Goal: Information Seeking & Learning: Learn about a topic

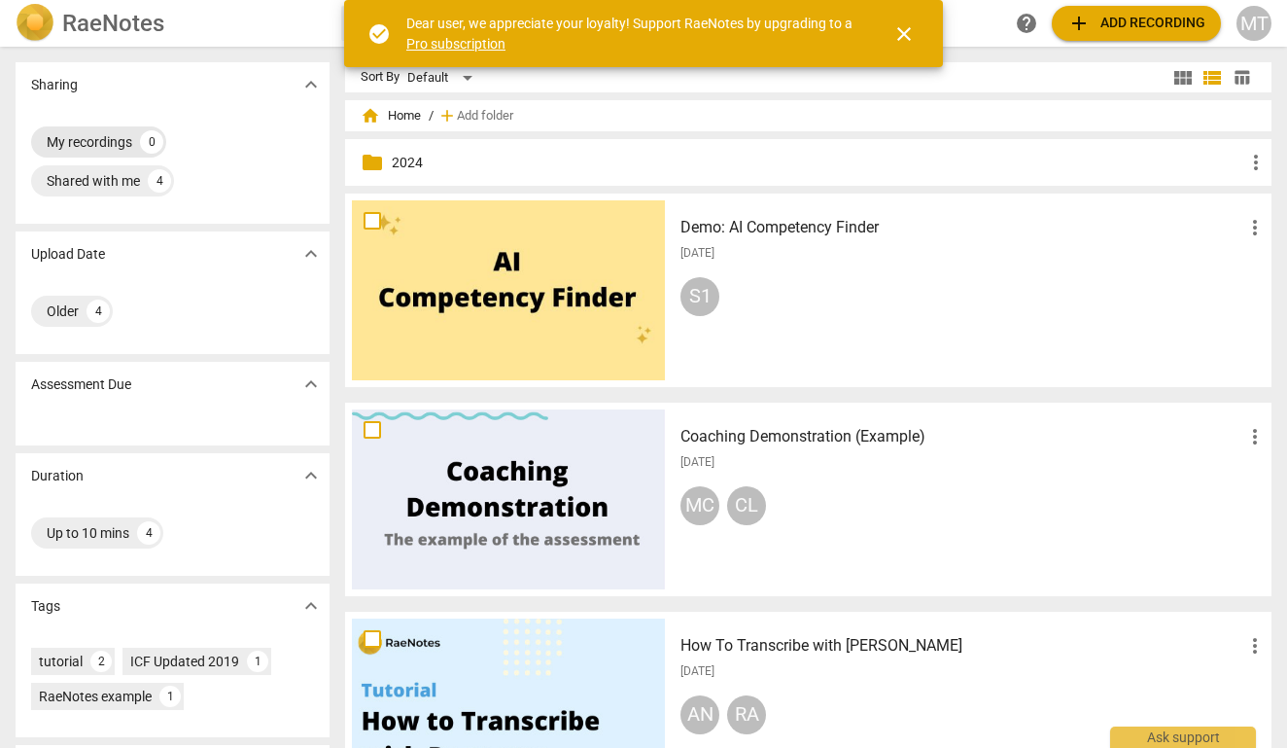
click at [97, 140] on div "My recordings" at bounding box center [90, 141] width 86 height 19
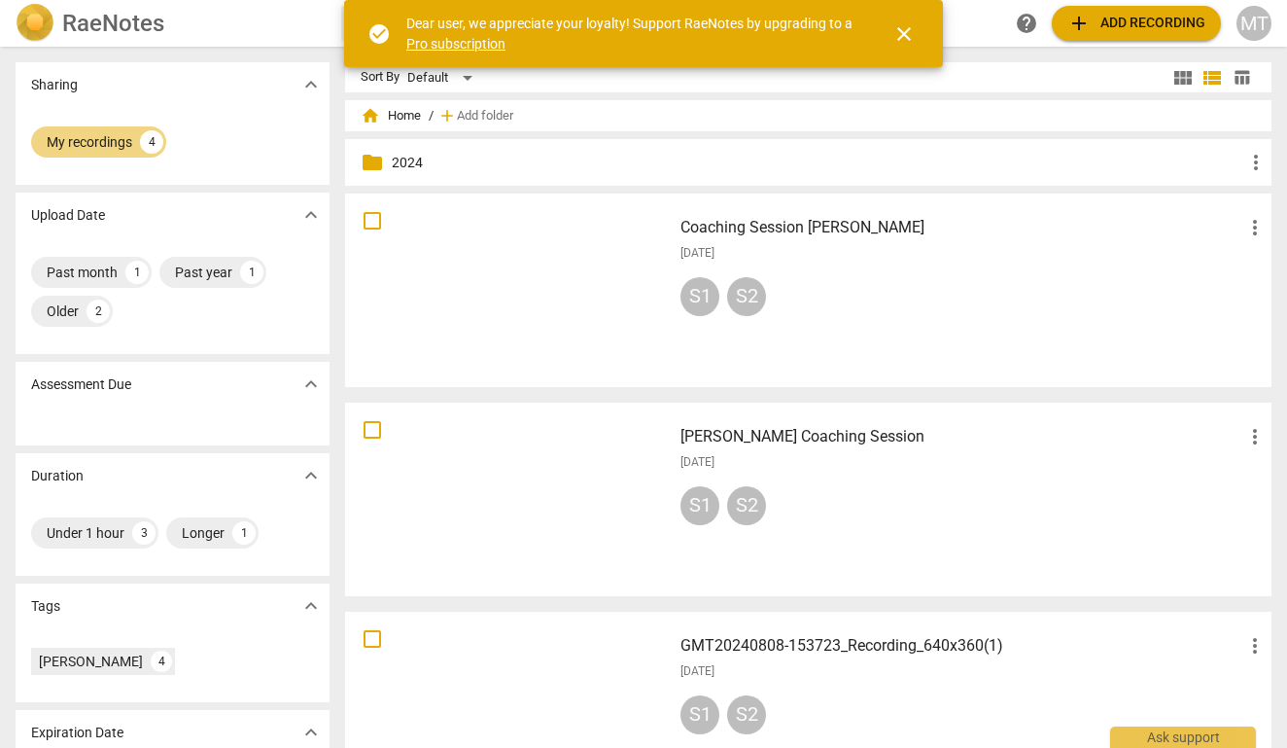
click at [729, 227] on h3 "Coaching Session [PERSON_NAME]" at bounding box center [962, 227] width 563 height 23
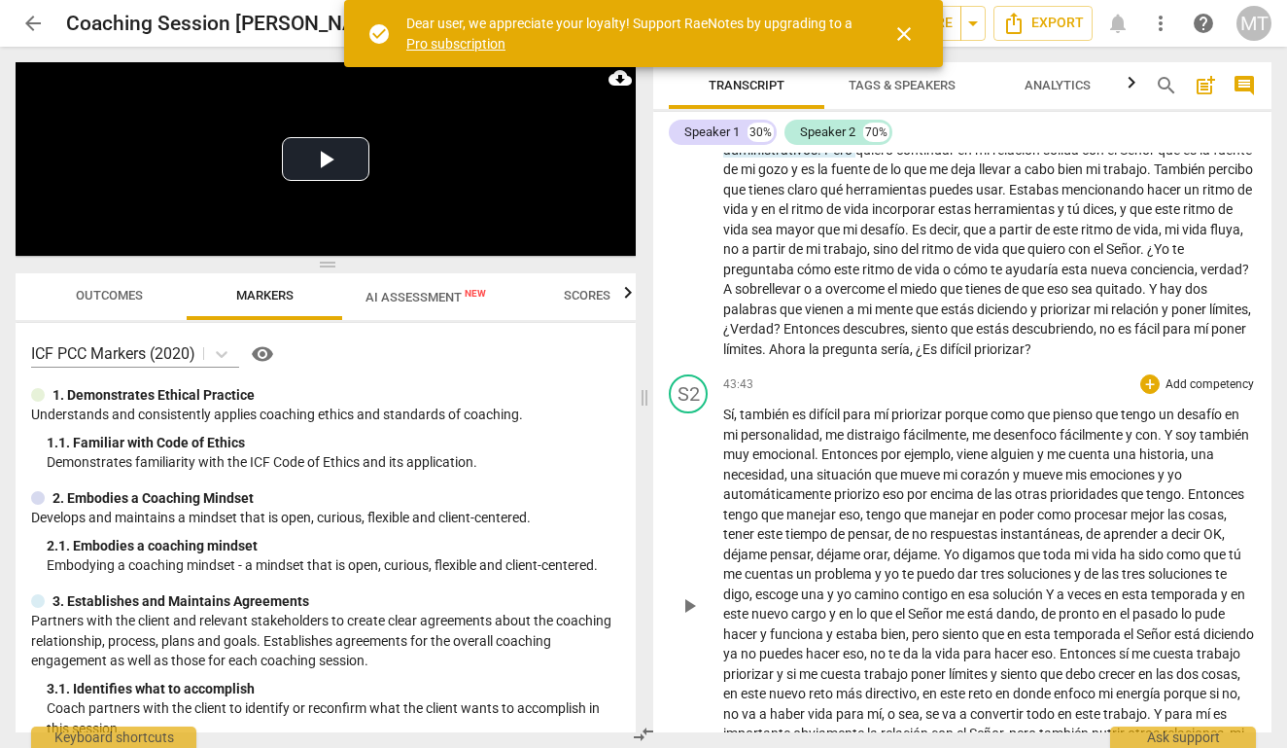
scroll to position [9360, 0]
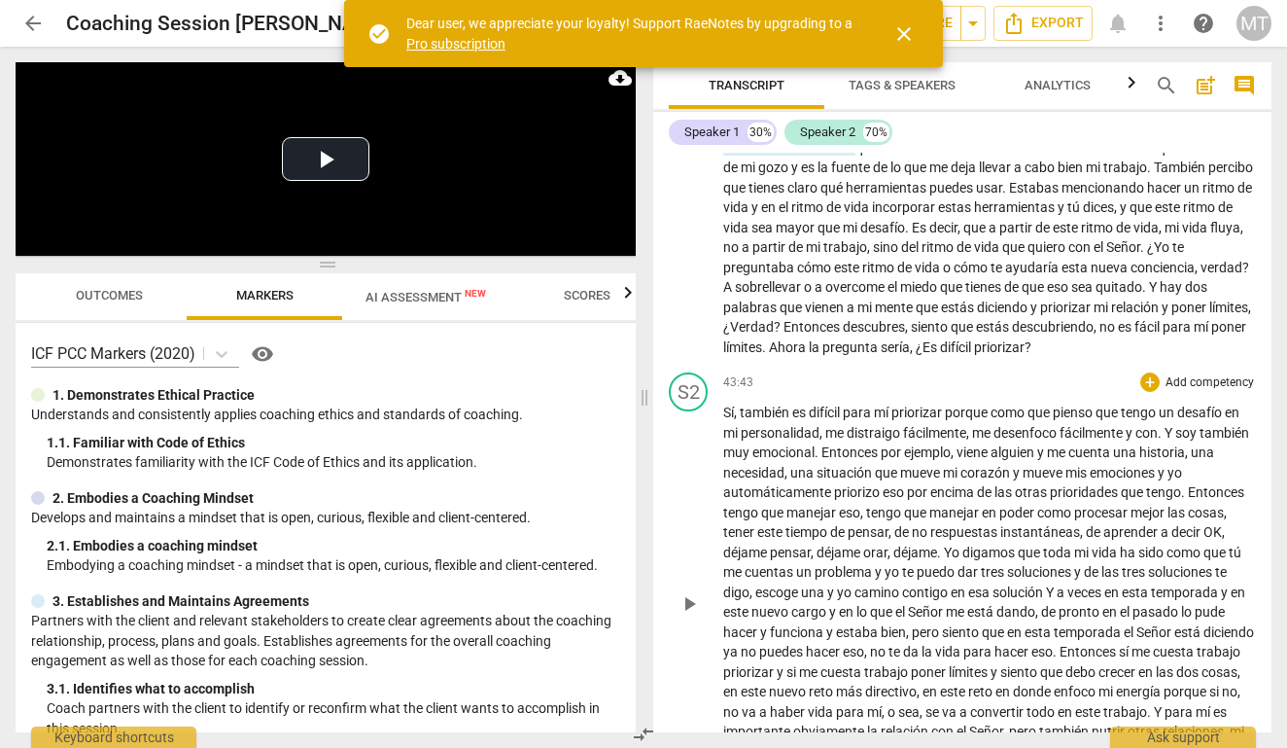
click at [749, 404] on span "también" at bounding box center [766, 412] width 52 height 16
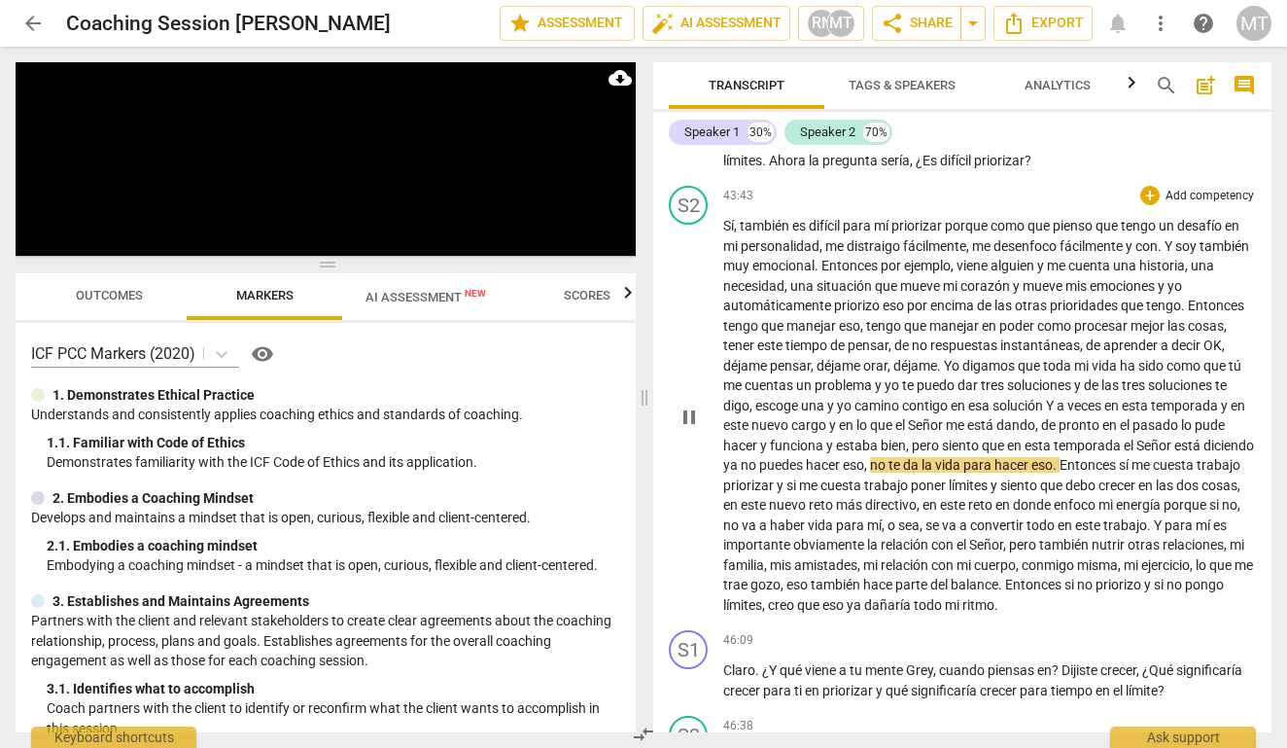
scroll to position [9549, 0]
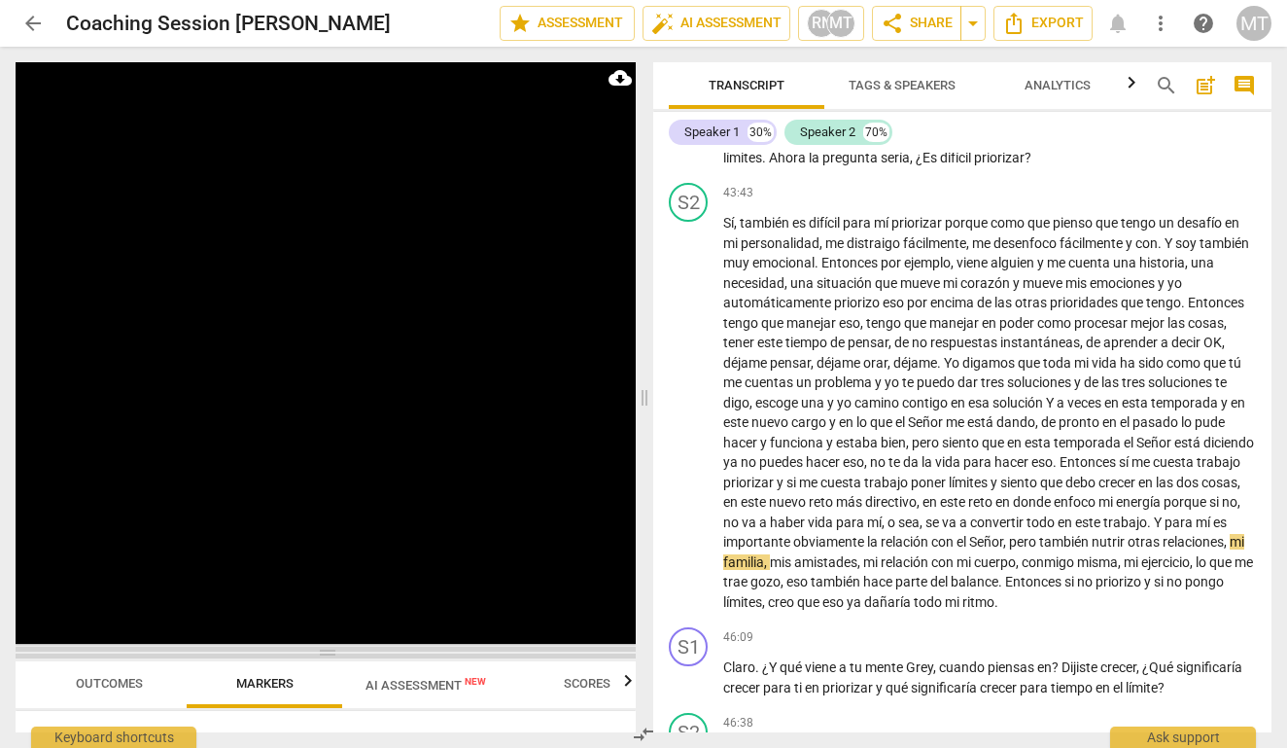
drag, startPoint x: 332, startPoint y: 262, endPoint x: 387, endPoint y: 649, distance: 390.9
click at [387, 649] on span at bounding box center [326, 652] width 620 height 12
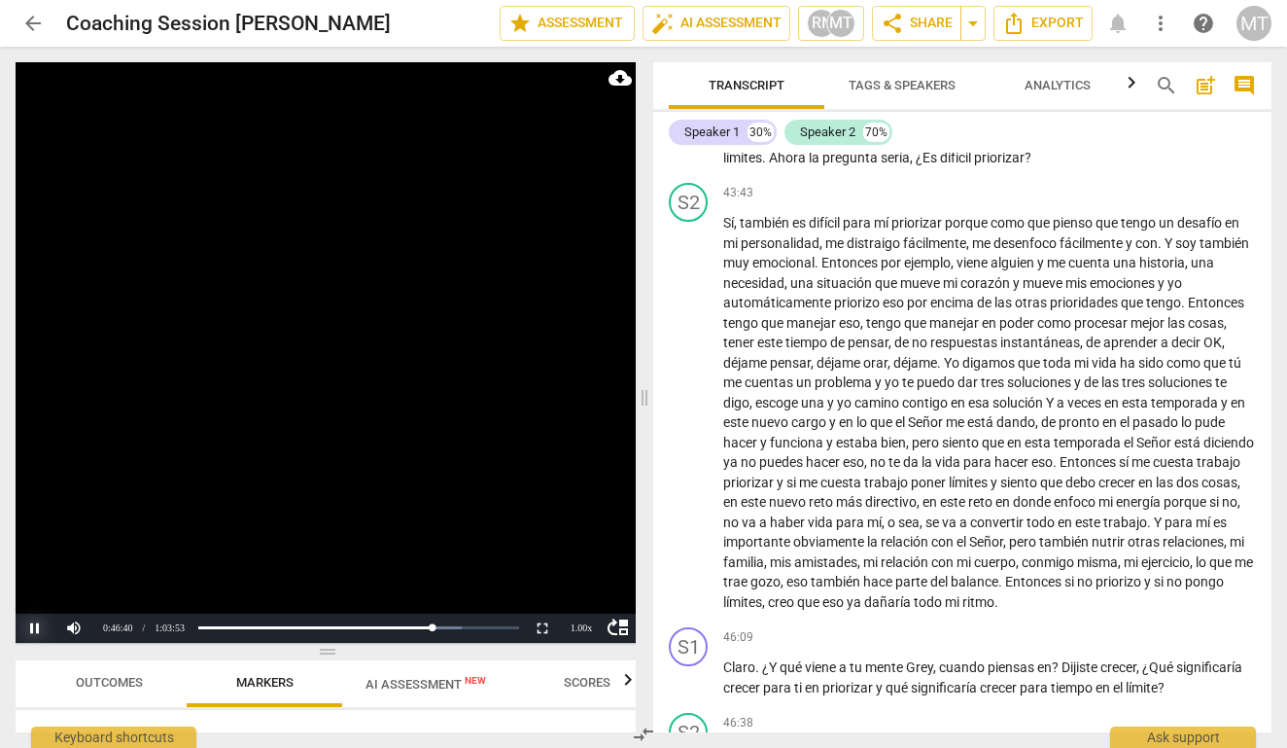
click at [34, 627] on button "Pause" at bounding box center [35, 627] width 39 height 29
click at [1124, 659] on span "crecer" at bounding box center [1118, 667] width 36 height 16
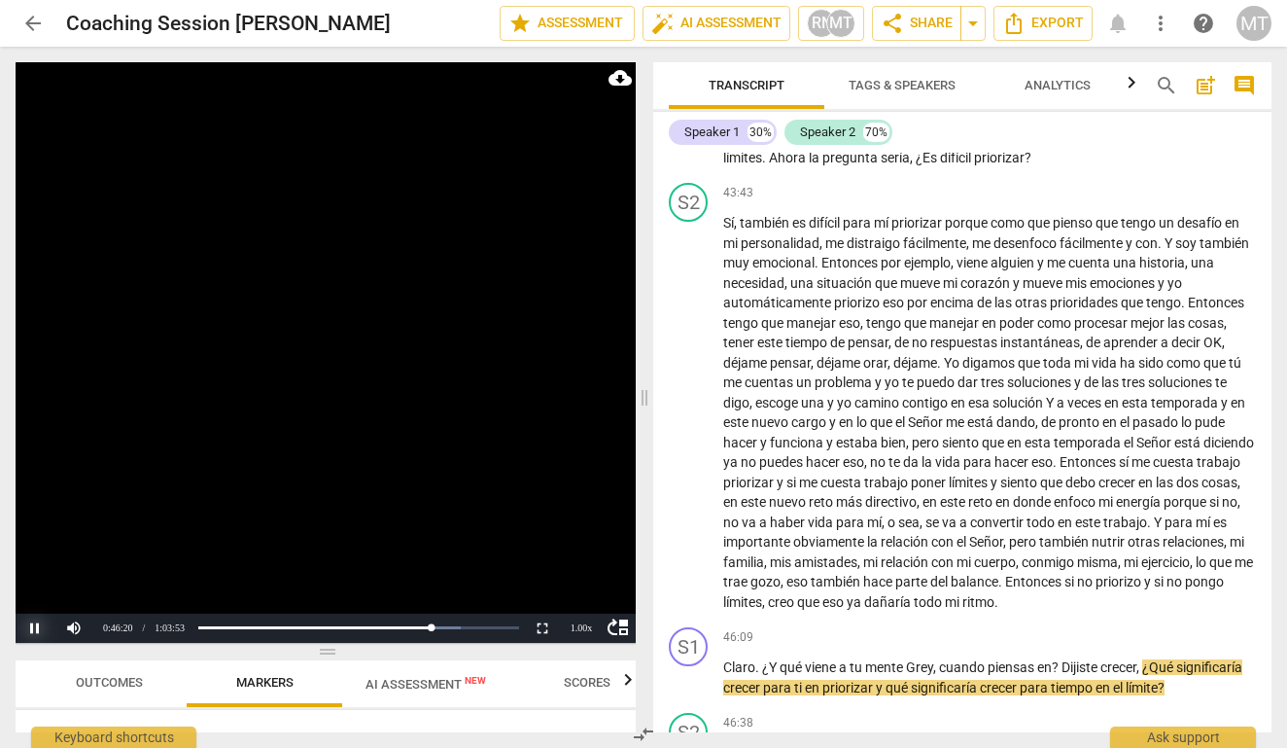
click at [42, 628] on button "Pause" at bounding box center [35, 627] width 39 height 29
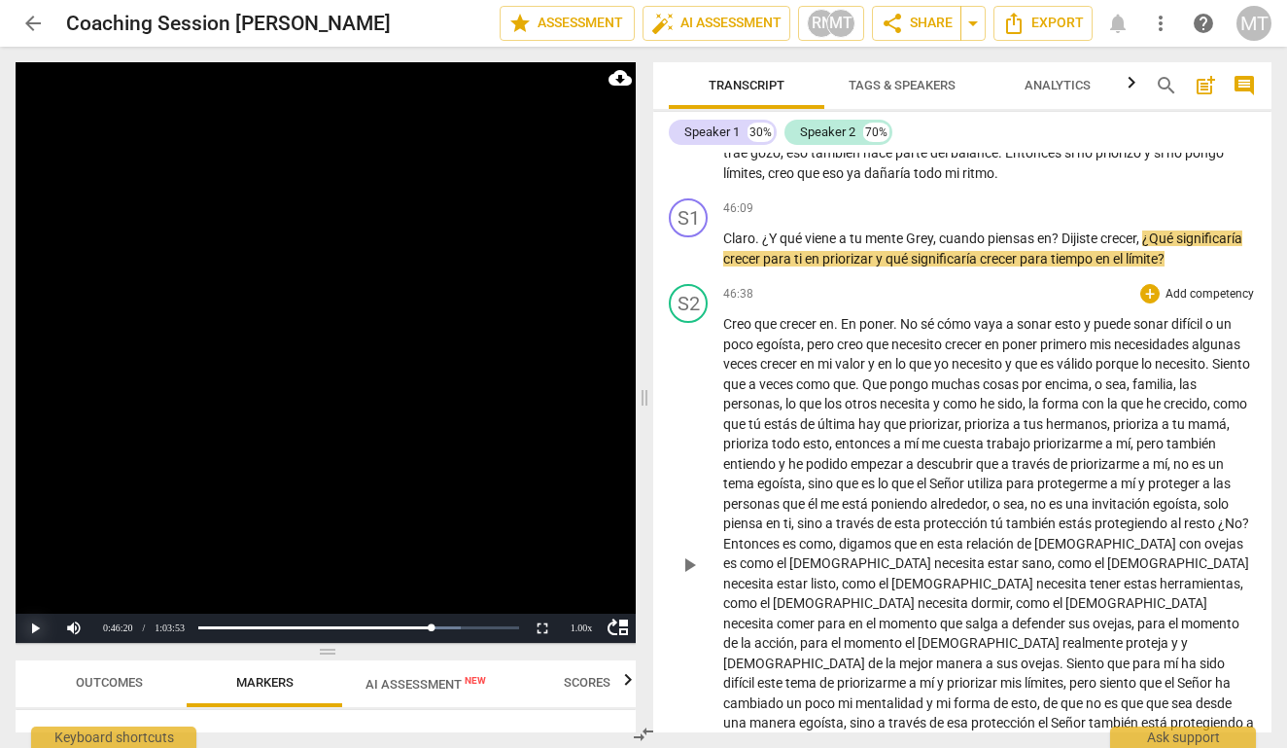
scroll to position [9979, 0]
click at [918, 335] on span "necesito" at bounding box center [917, 343] width 53 height 16
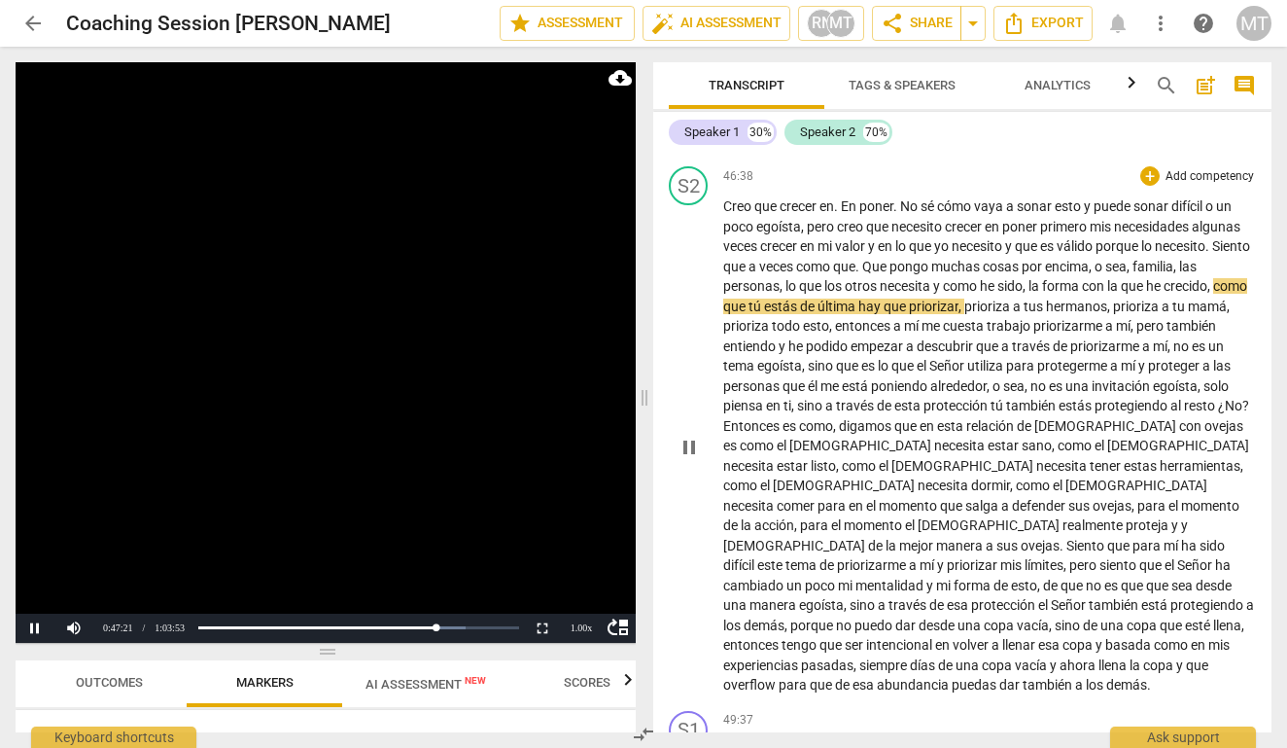
scroll to position [10098, 0]
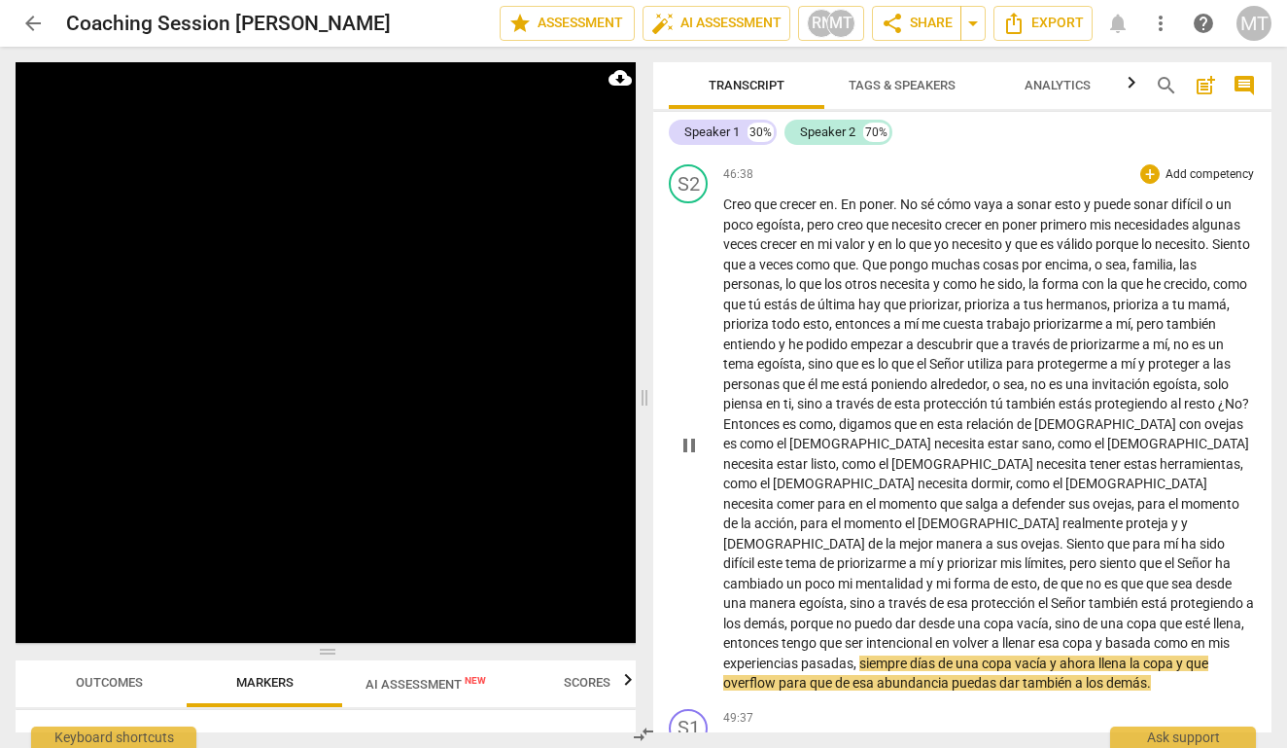
click at [691, 434] on span "pause" at bounding box center [689, 445] width 23 height 23
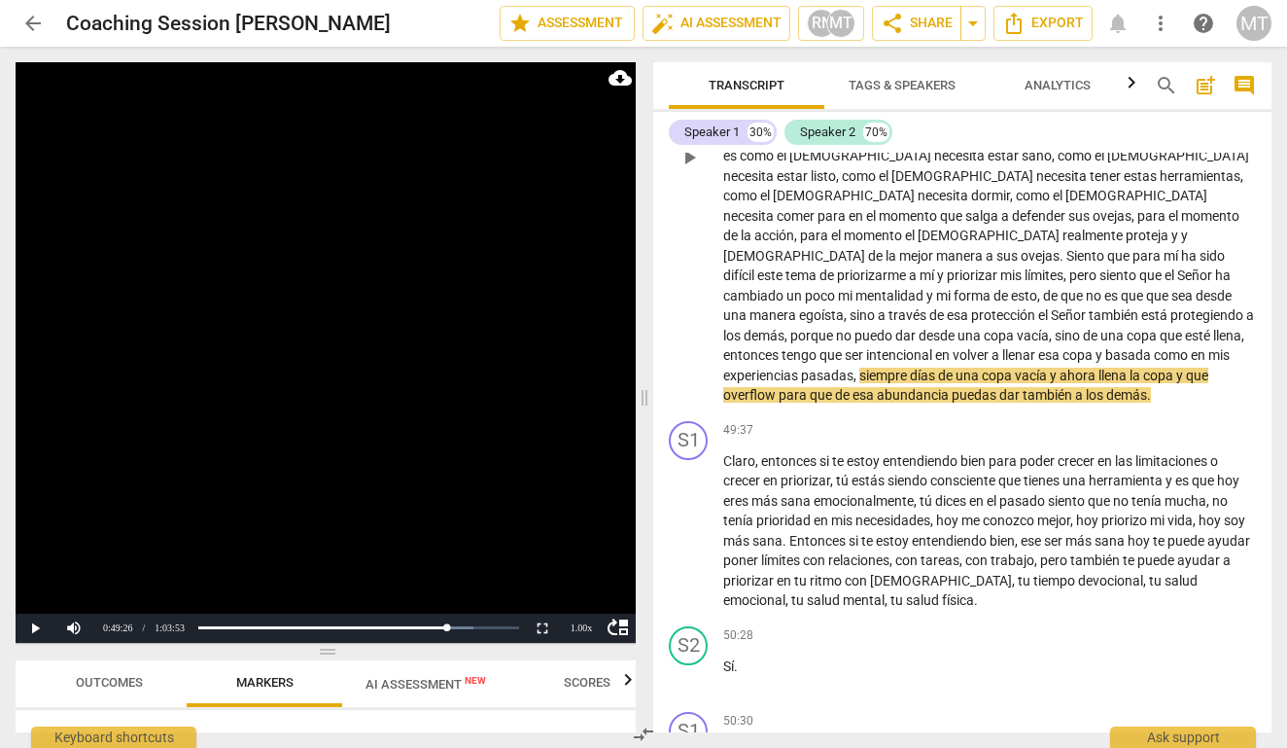
scroll to position [10404, 0]
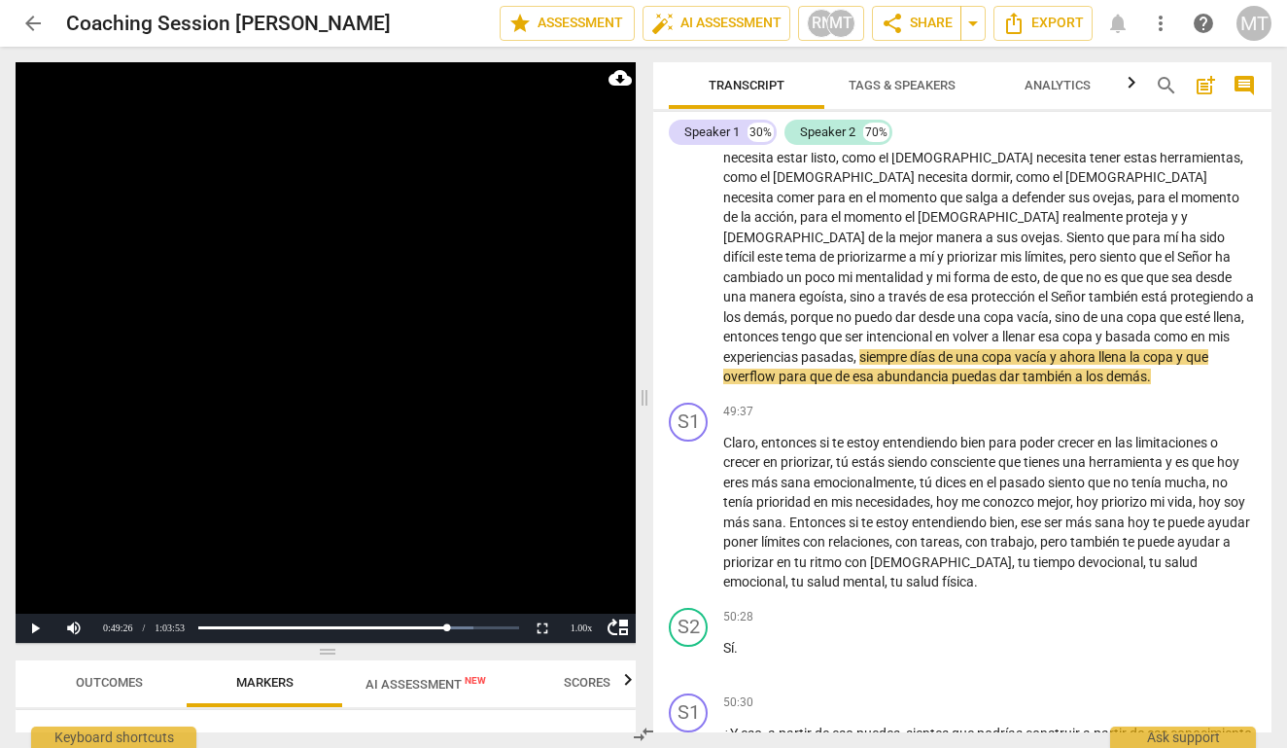
click at [995, 368] on span "puedas" at bounding box center [976, 376] width 48 height 16
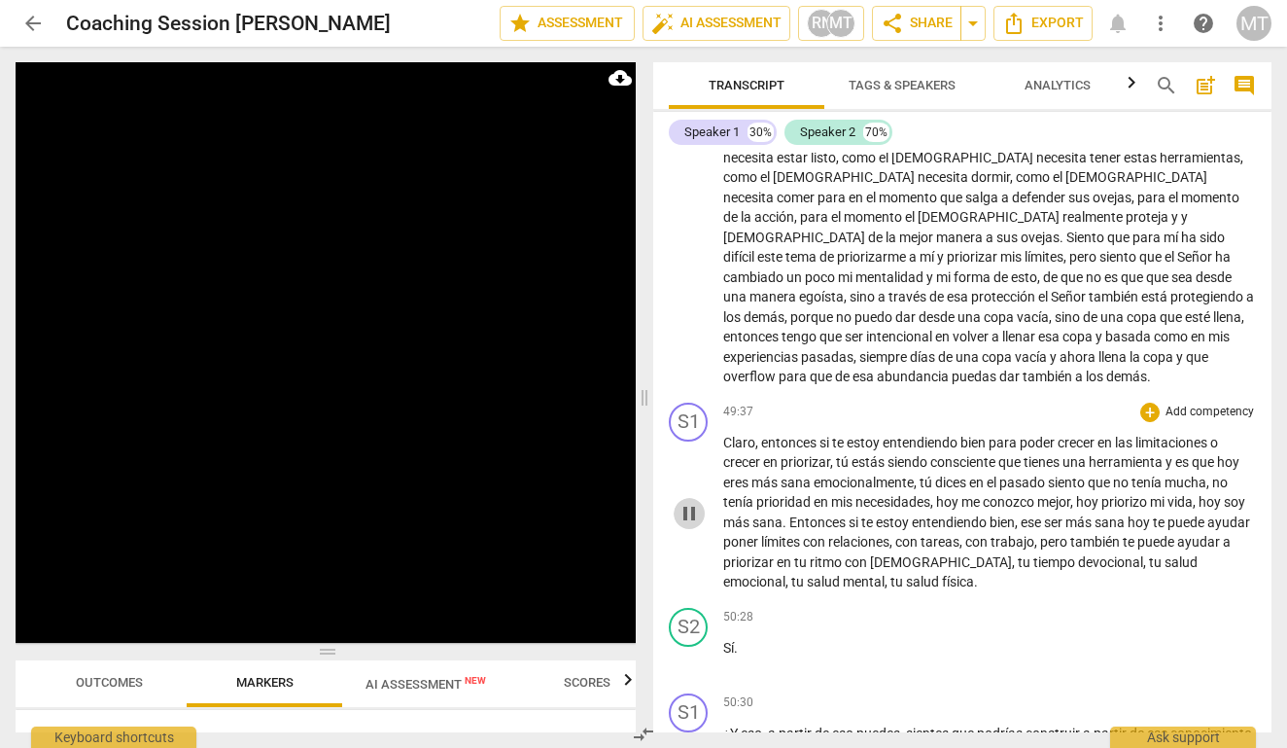
click at [682, 502] on span "pause" at bounding box center [689, 513] width 23 height 23
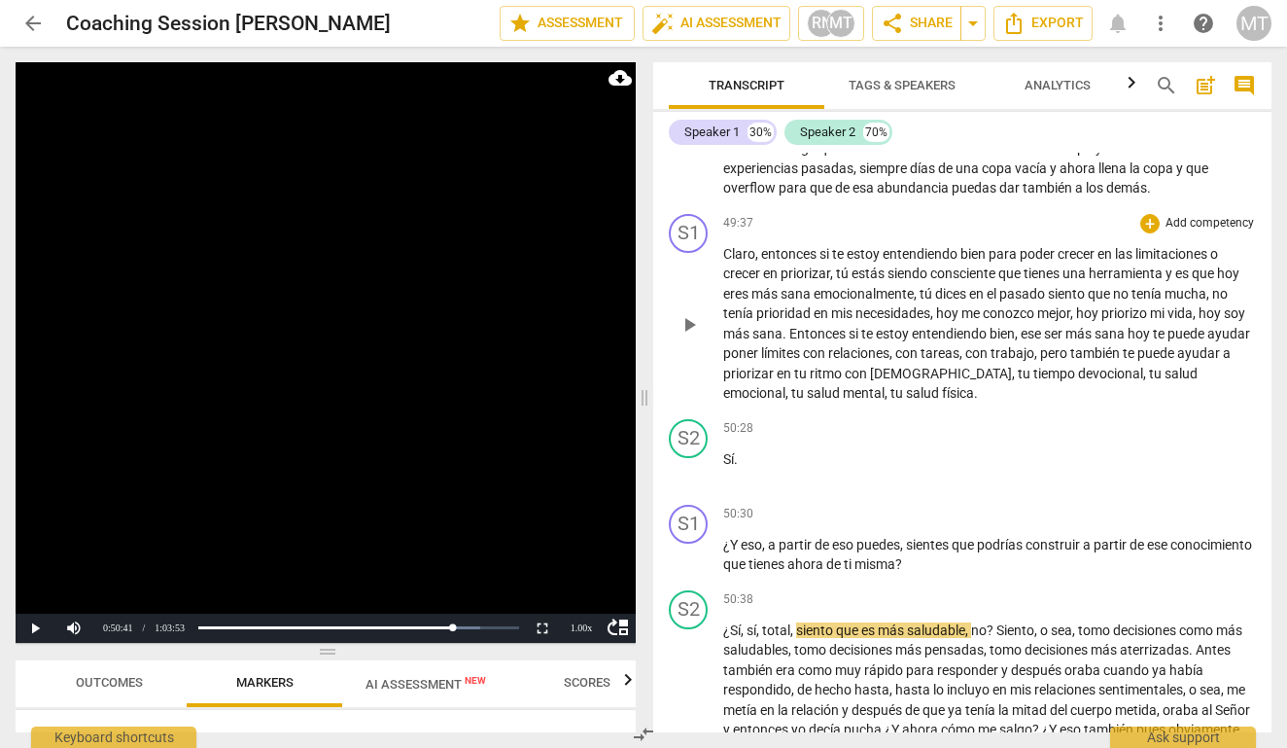
scroll to position [10594, 0]
click at [826, 555] on span "ahora" at bounding box center [806, 563] width 39 height 16
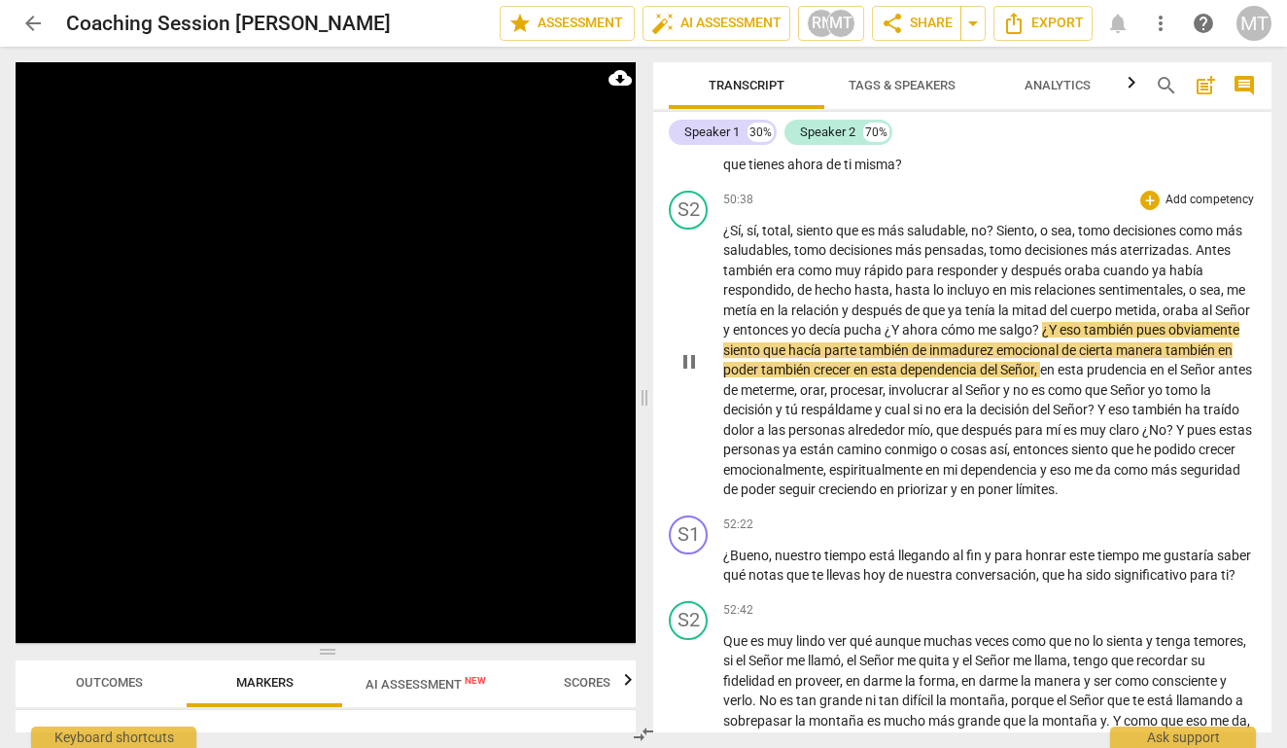
scroll to position [10987, 0]
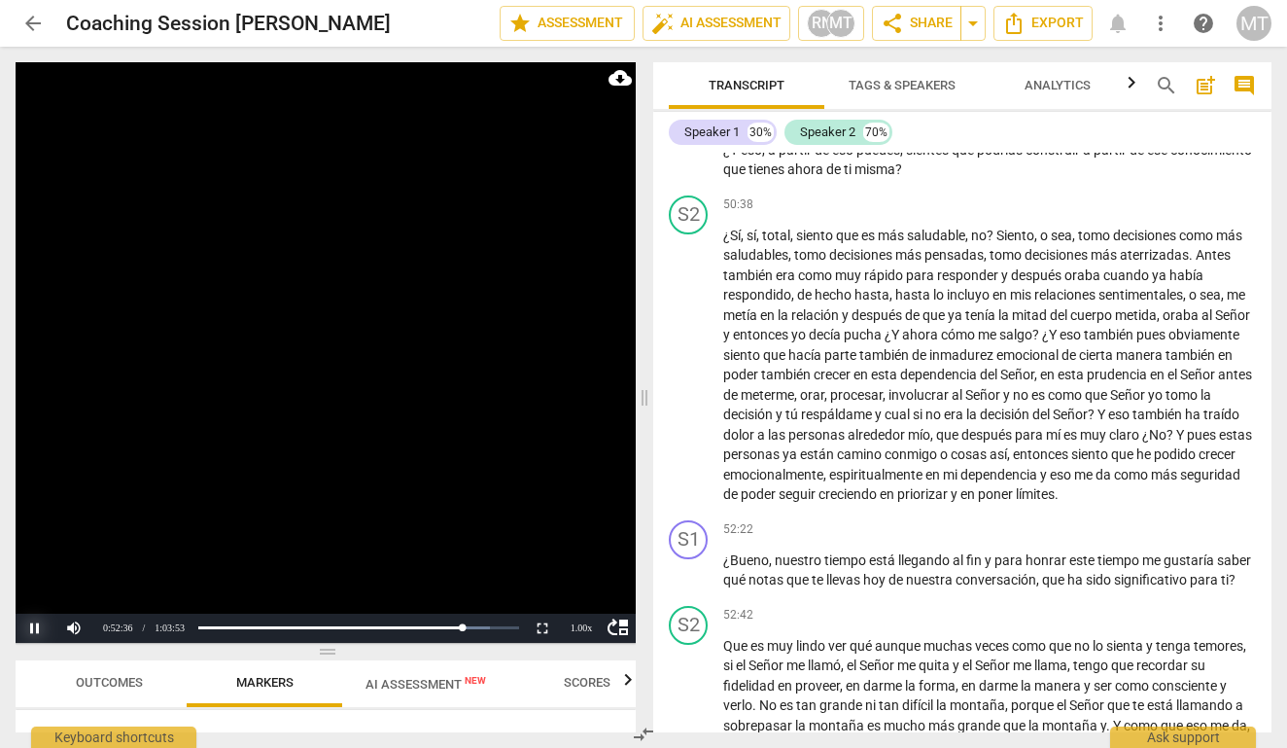
click at [38, 622] on button "Pause" at bounding box center [35, 627] width 39 height 29
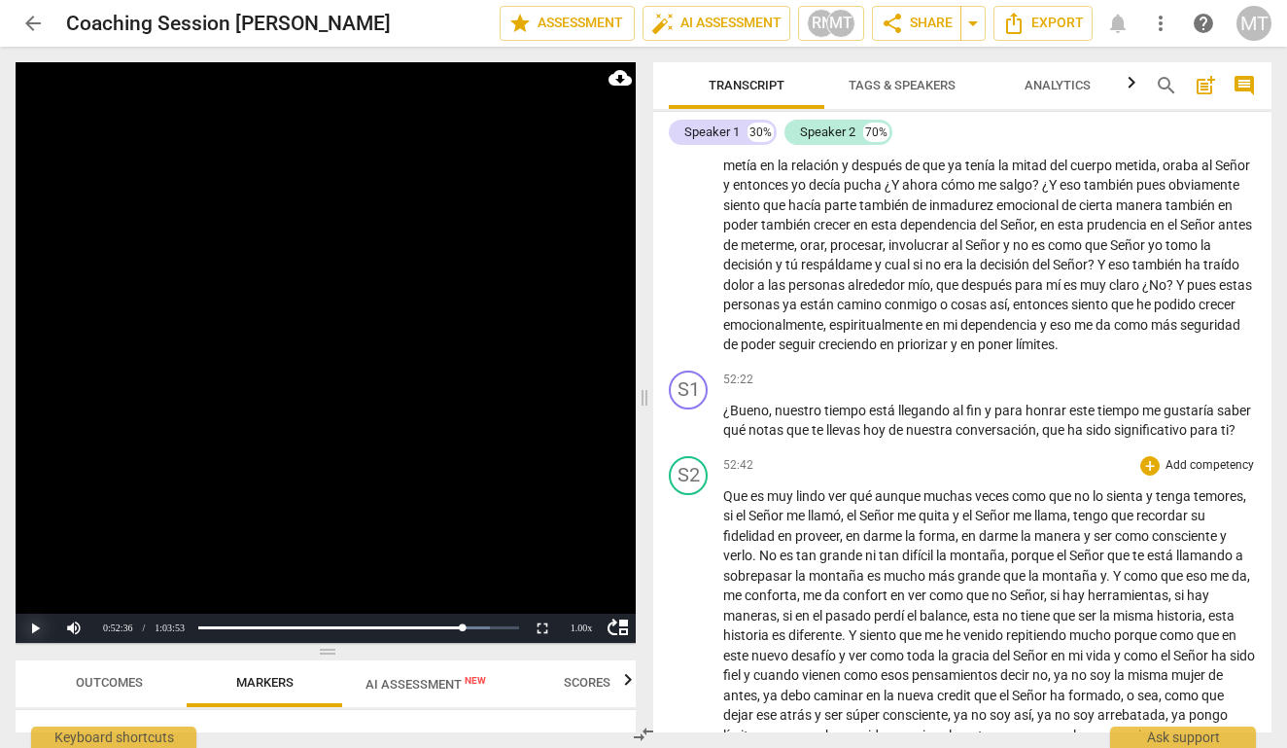
scroll to position [11138, 0]
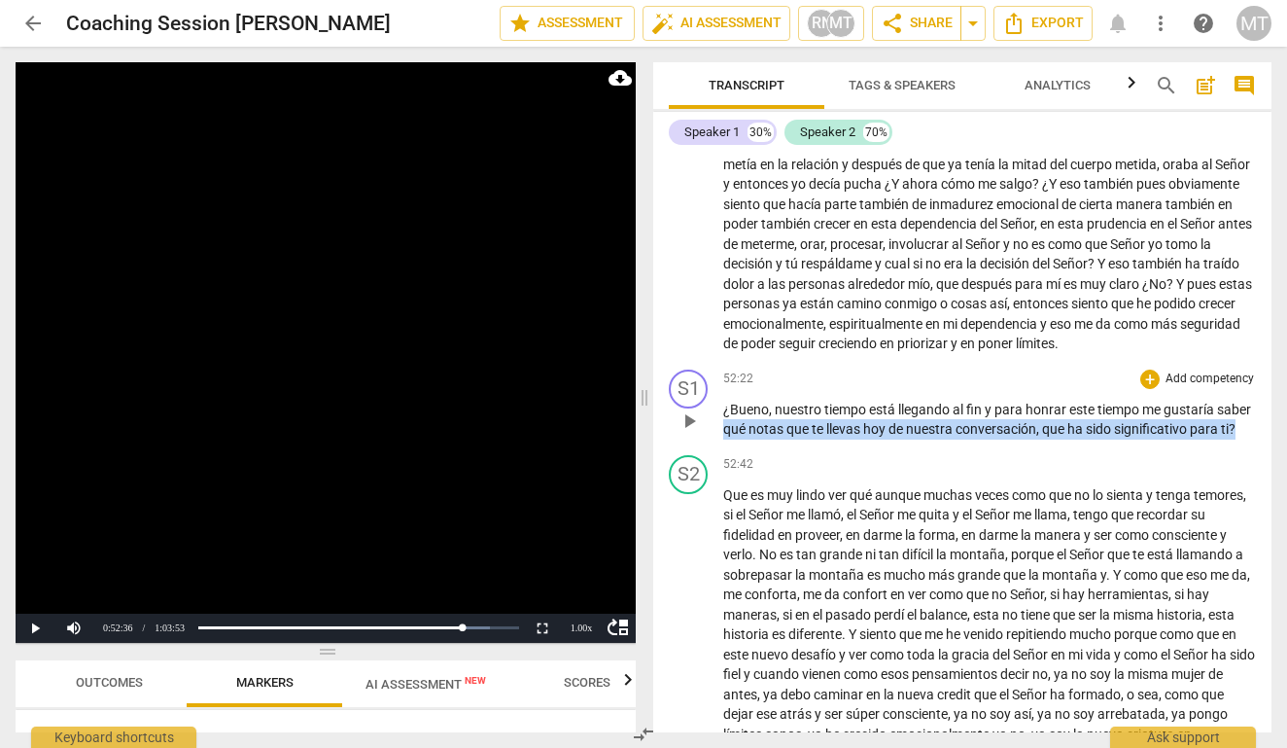
drag, startPoint x: 783, startPoint y: 316, endPoint x: 762, endPoint y: 286, distance: 36.4
click at [762, 400] on p "¿Bueno , nuestro tiempo está llegando al fin y para honrar este tiempo me gusta…" at bounding box center [989, 420] width 533 height 40
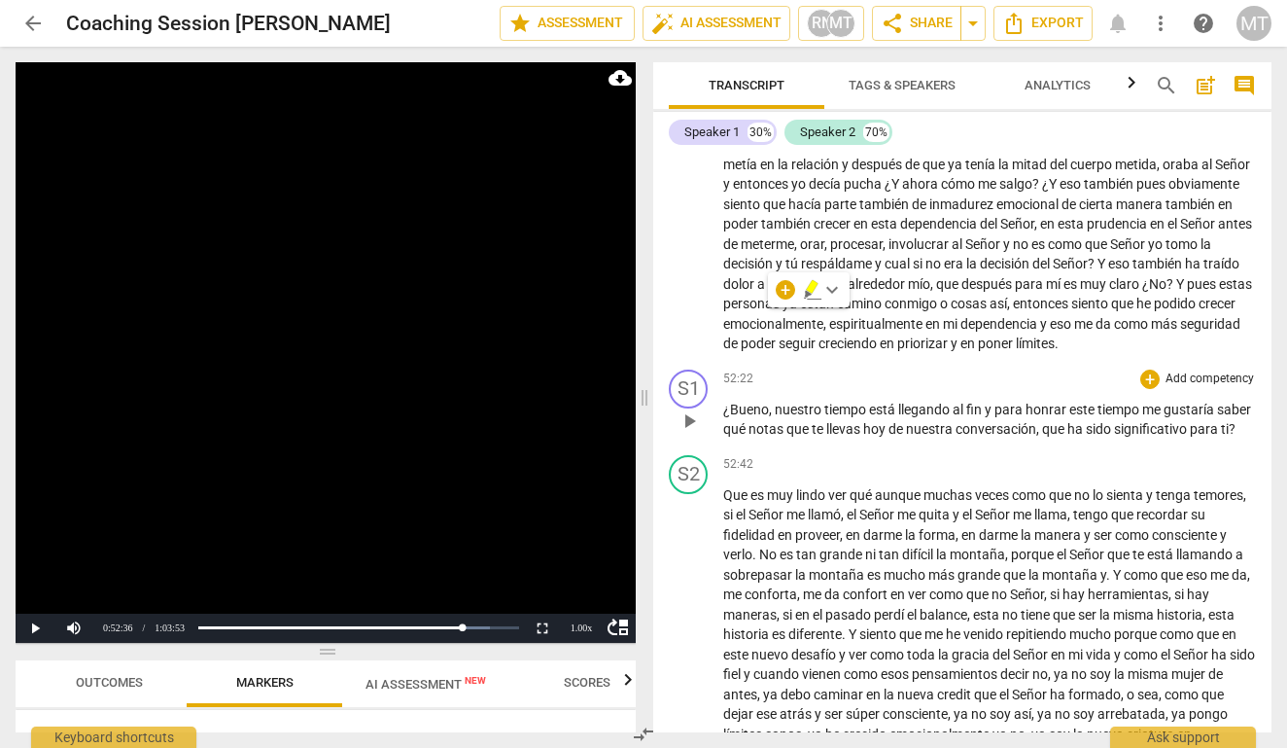
click at [722, 408] on div "play_arrow pause" at bounding box center [699, 420] width 50 height 25
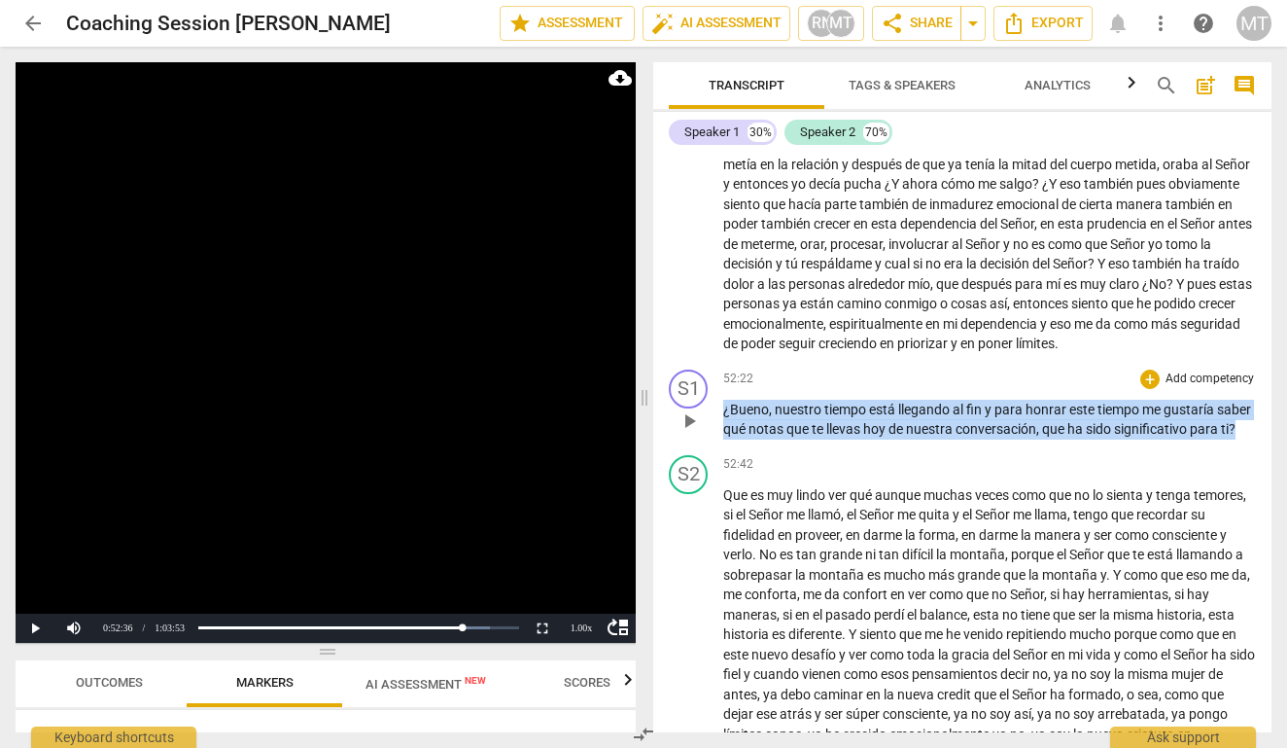
drag, startPoint x: 766, startPoint y: 313, endPoint x: 702, endPoint y: 280, distance: 72.2
click at [703, 362] on div "S1 play_arrow pause 52:22 + Add competency keyboard_arrow_right ¿Bueno , nuestr…" at bounding box center [962, 405] width 618 height 86
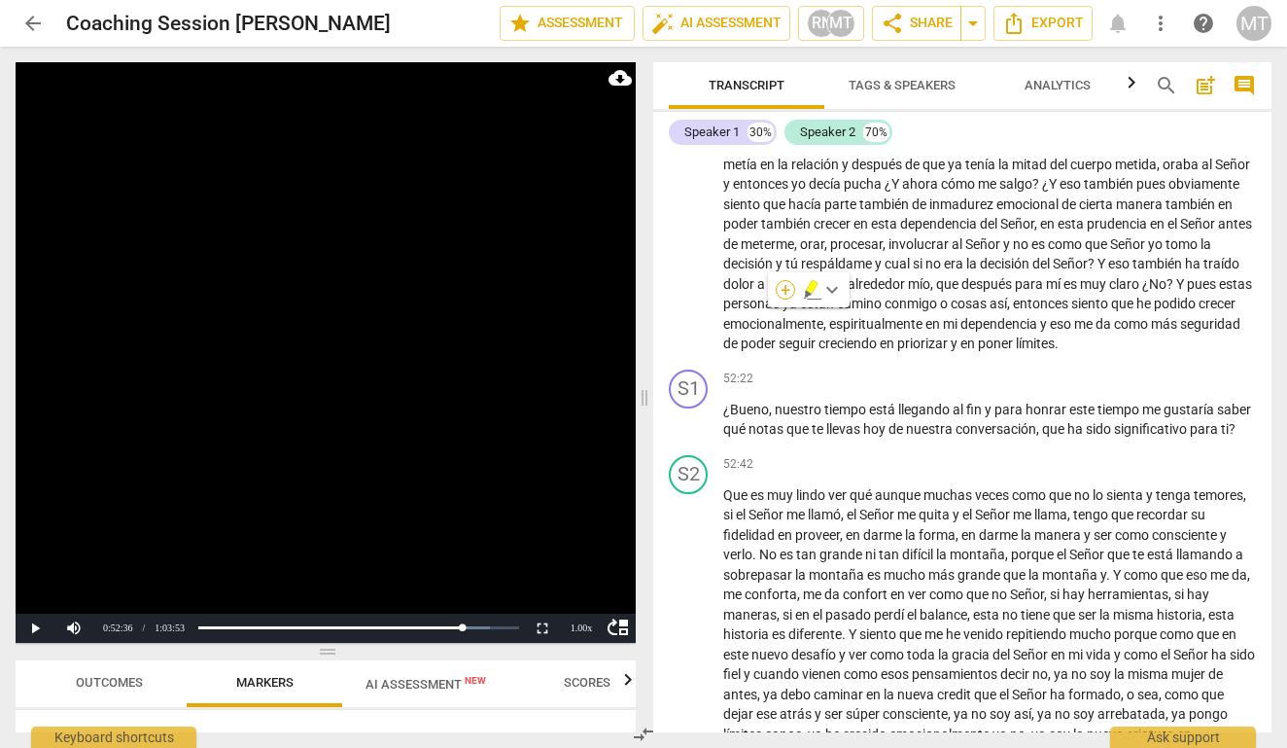
click at [782, 286] on div "+" at bounding box center [785, 289] width 19 height 19
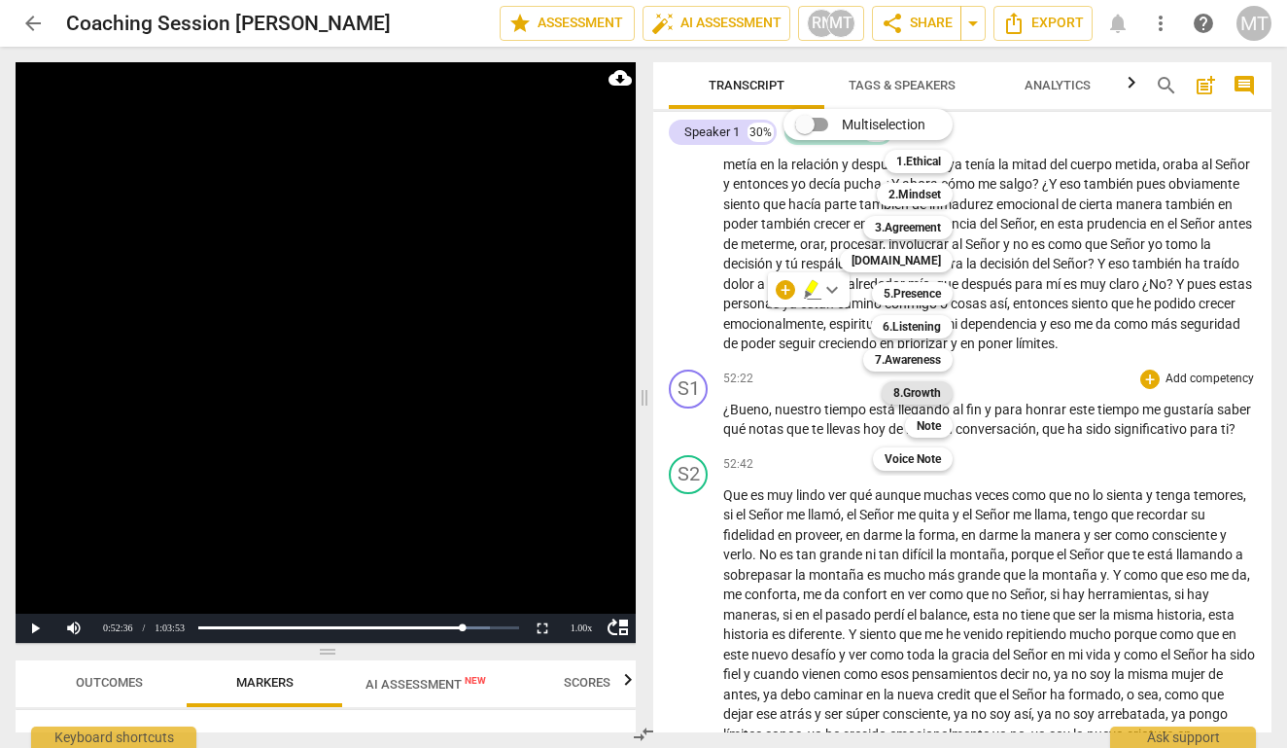
click at [905, 391] on b "8.Growth" at bounding box center [917, 392] width 48 height 23
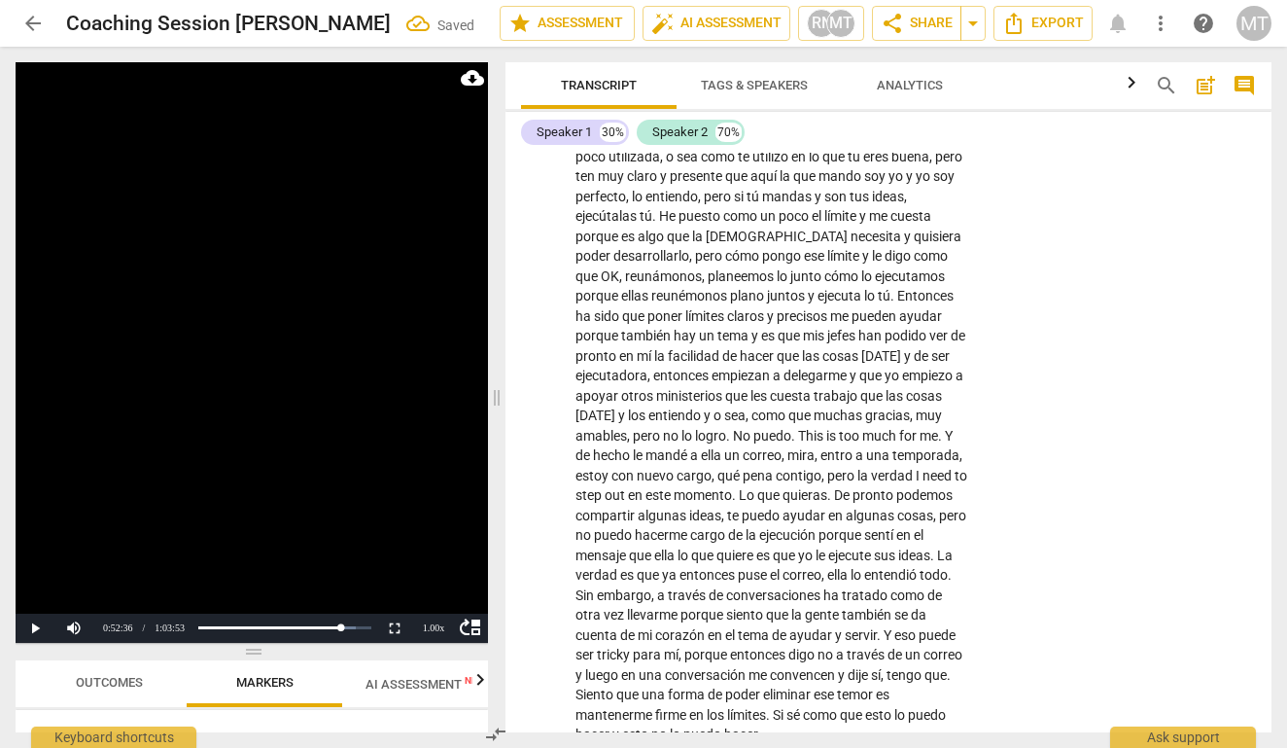
scroll to position [14346, 0]
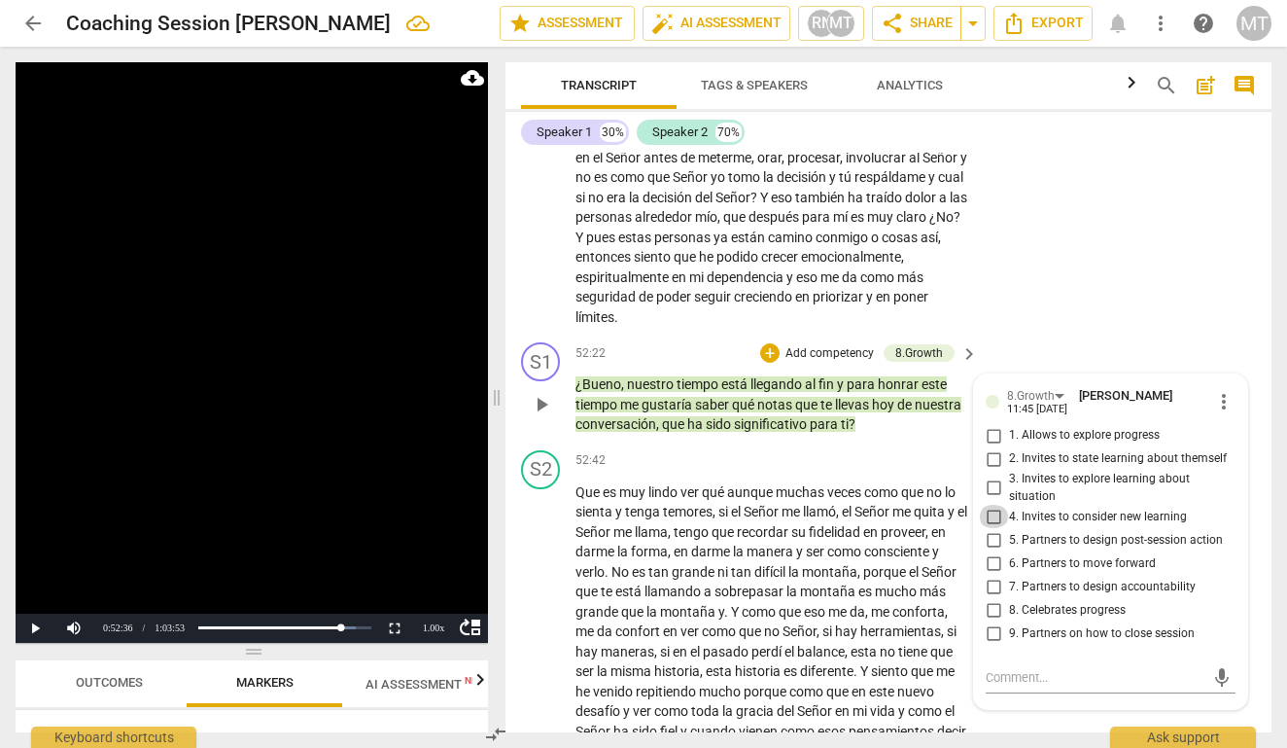
click at [992, 505] on input "4. Invites to consider new learning" at bounding box center [993, 516] width 31 height 23
checkbox input "true"
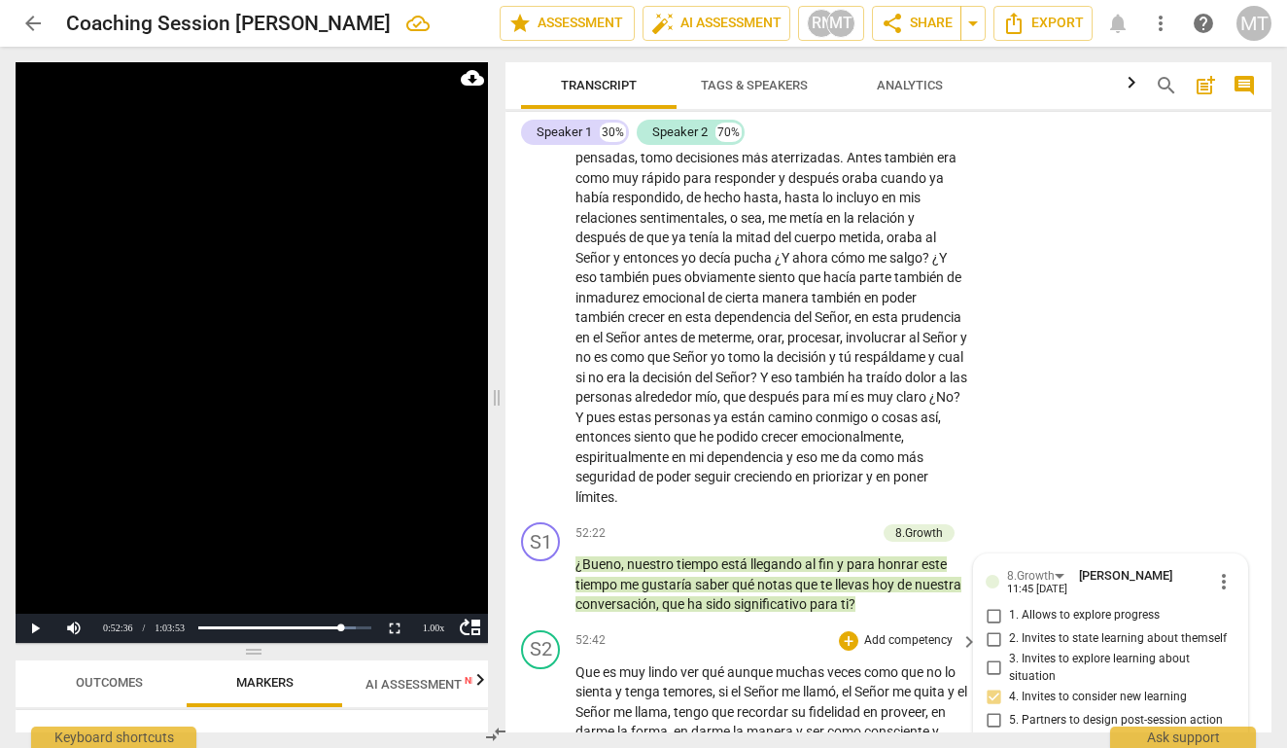
scroll to position [14165, 0]
click at [587, 665] on span "Que" at bounding box center [589, 673] width 27 height 16
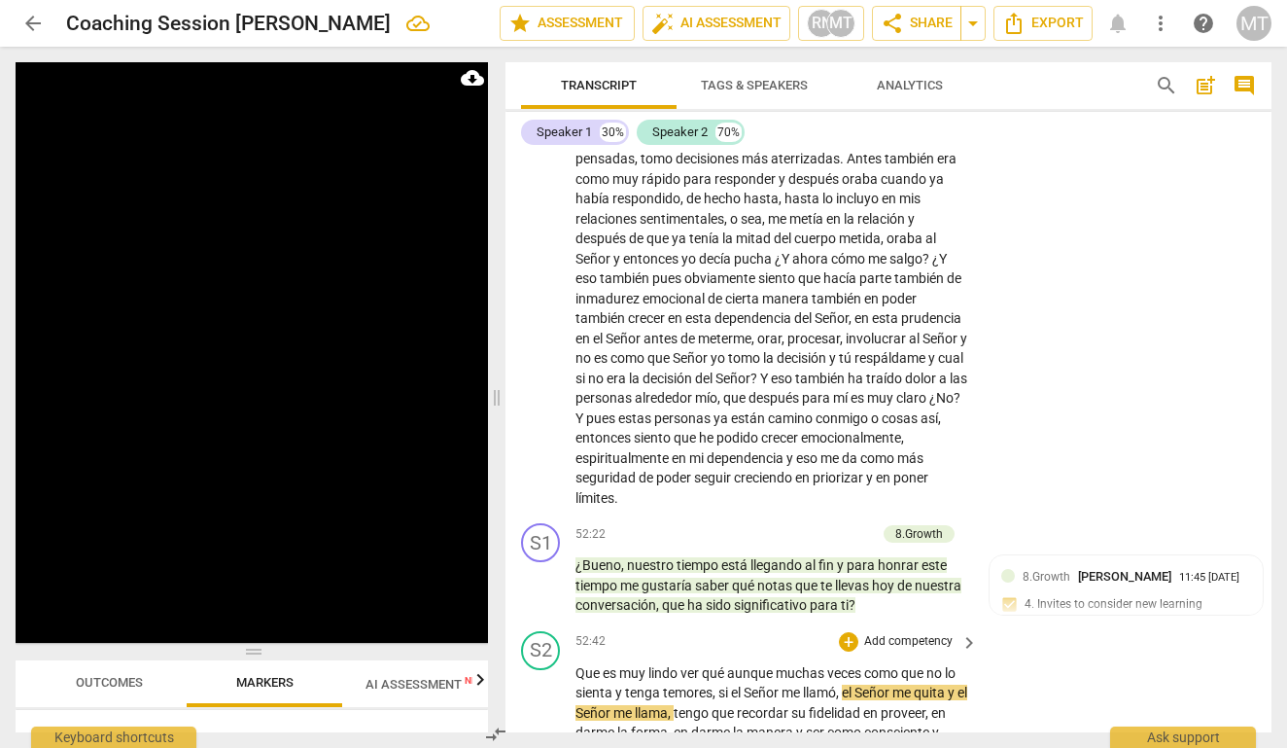
click at [924, 684] on span "quita" at bounding box center [931, 692] width 34 height 16
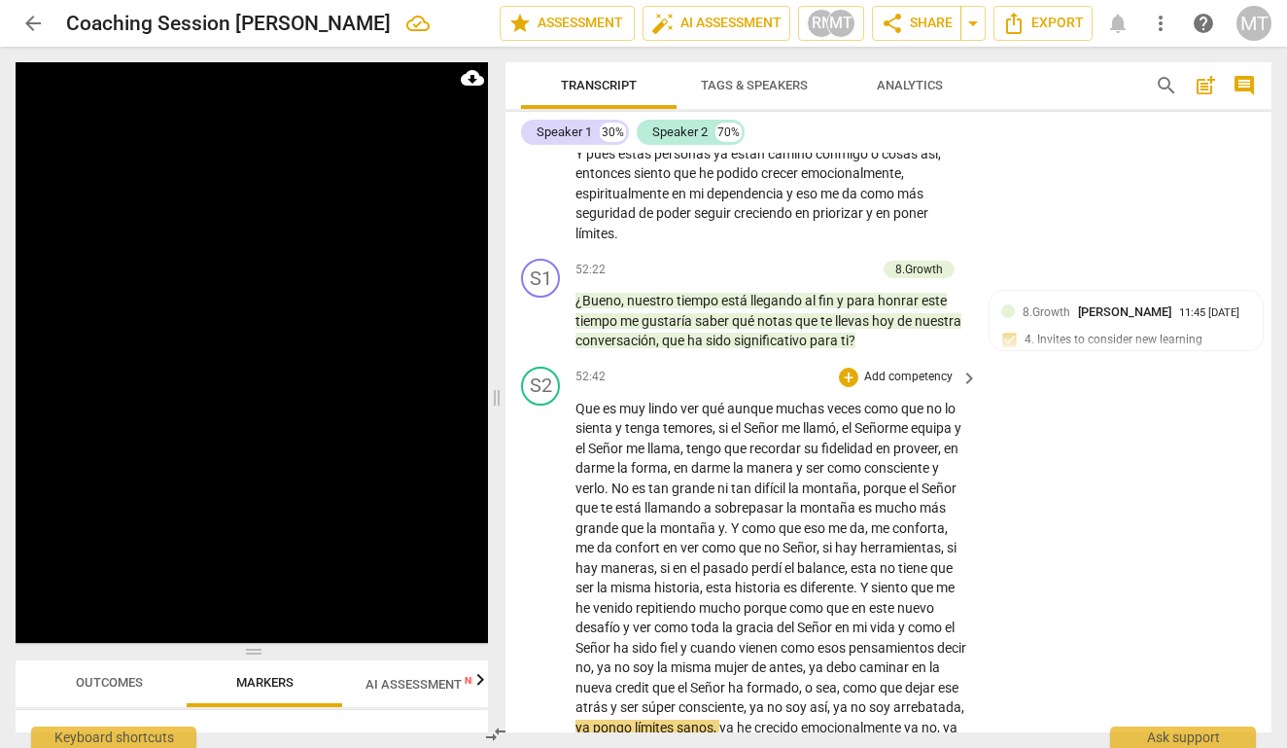
scroll to position [14093, 0]
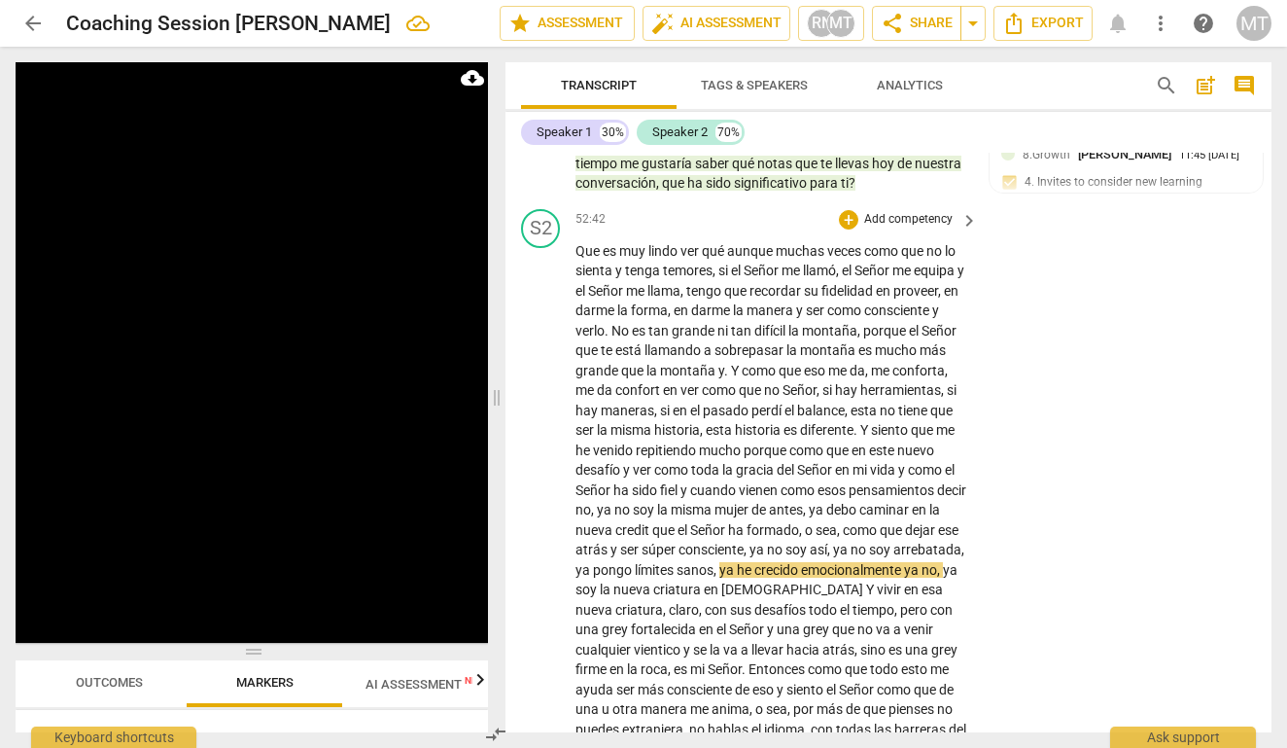
scroll to position [14582, 0]
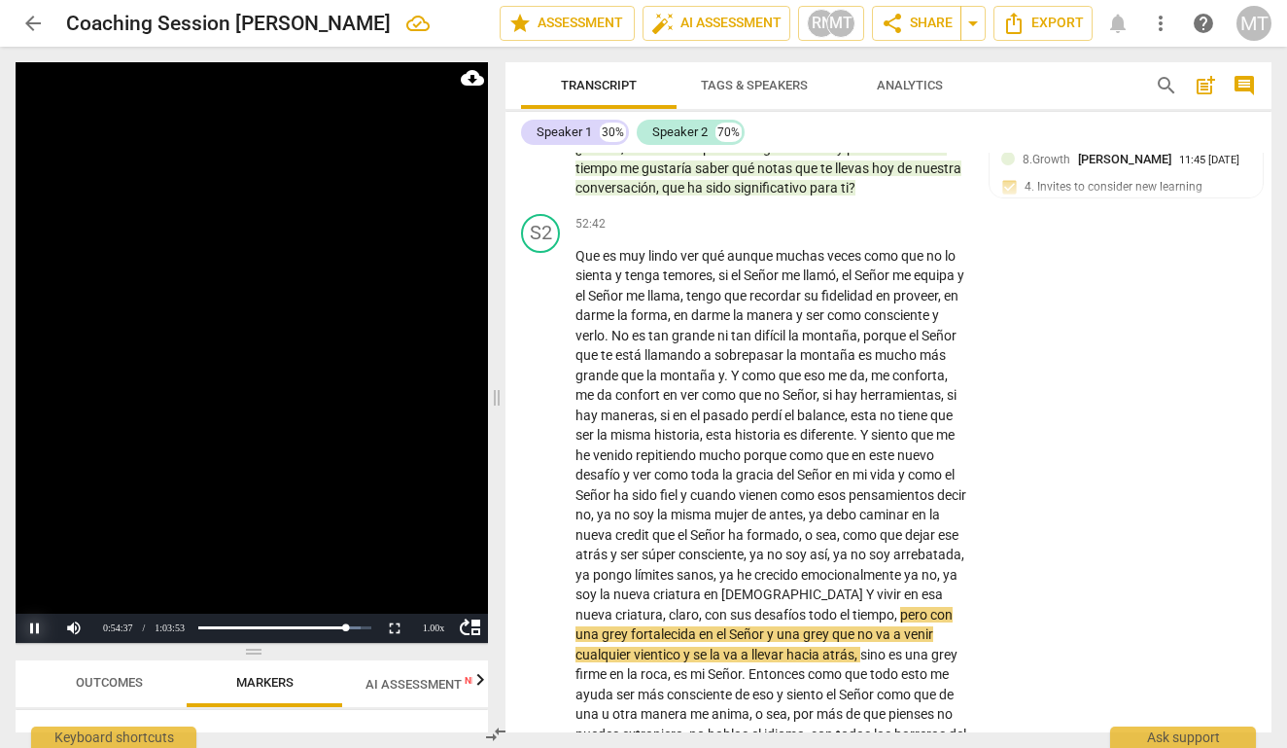
click at [37, 625] on button "Pause" at bounding box center [35, 627] width 39 height 29
drag, startPoint x: 629, startPoint y: 270, endPoint x: 842, endPoint y: 275, distance: 213.0
click at [842, 275] on p "Que es muy lindo ver qué aunque muchas veces como que no lo sienta y tenga temo…" at bounding box center [772, 754] width 393 height 1017
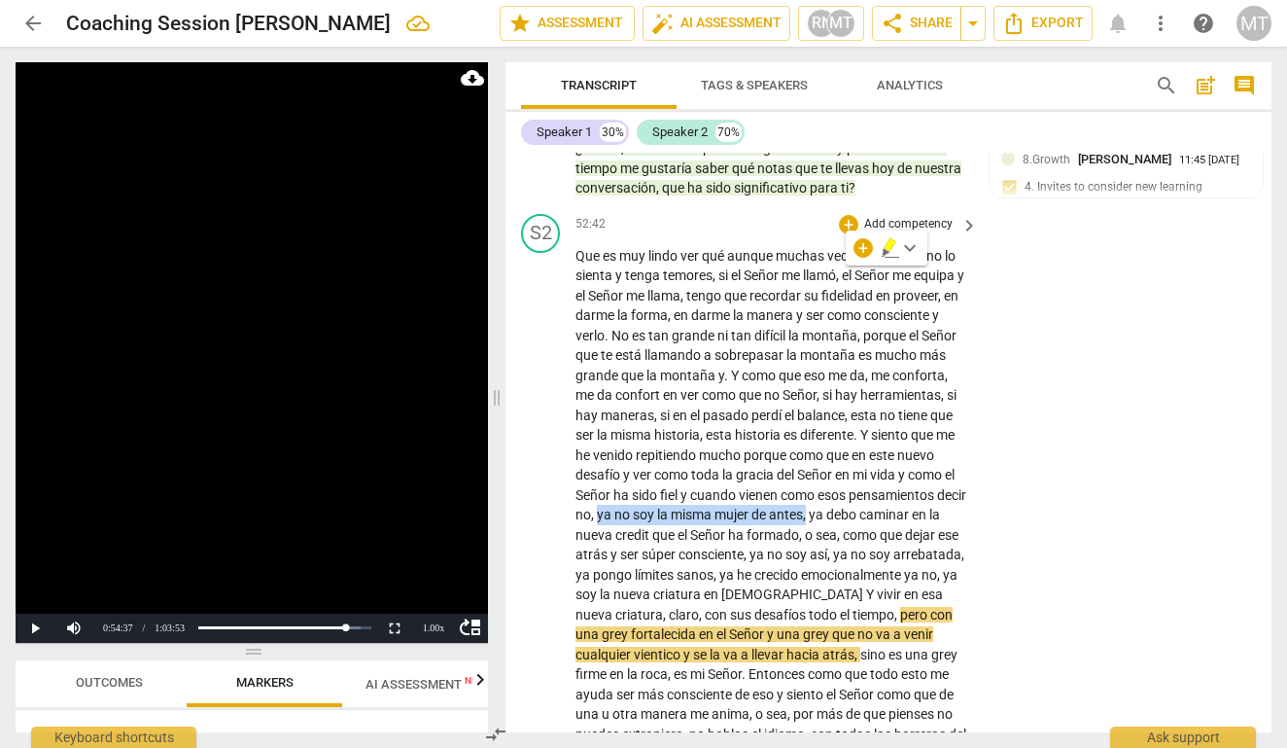
click at [633, 506] on span "no" at bounding box center [623, 514] width 18 height 16
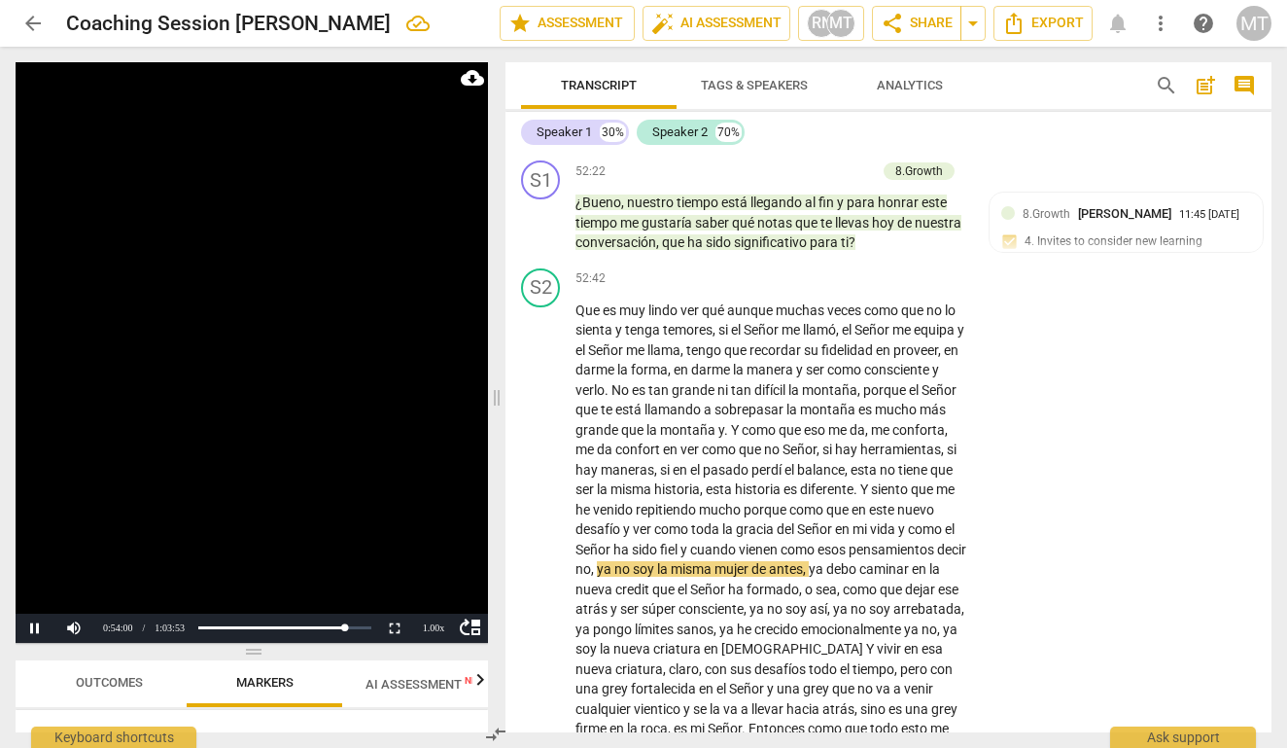
scroll to position [0, 0]
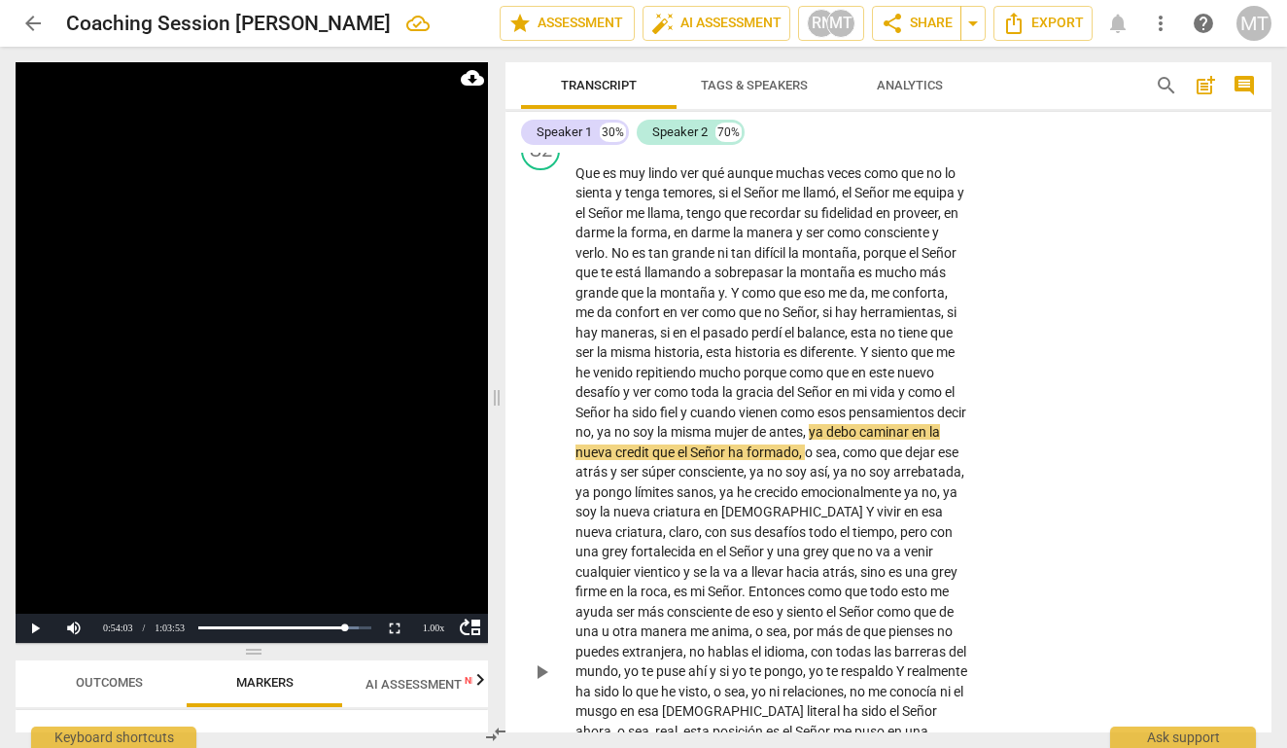
scroll to position [14672, 0]
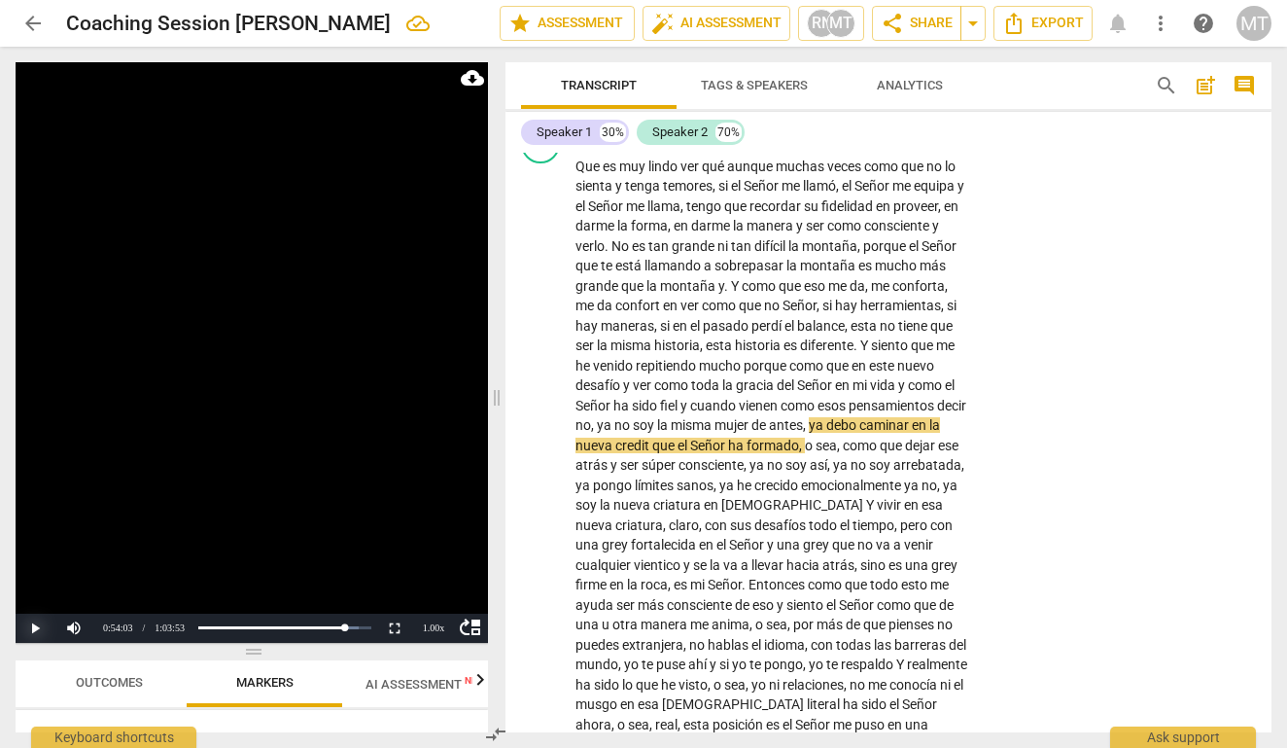
click at [34, 624] on button "Play" at bounding box center [35, 627] width 39 height 29
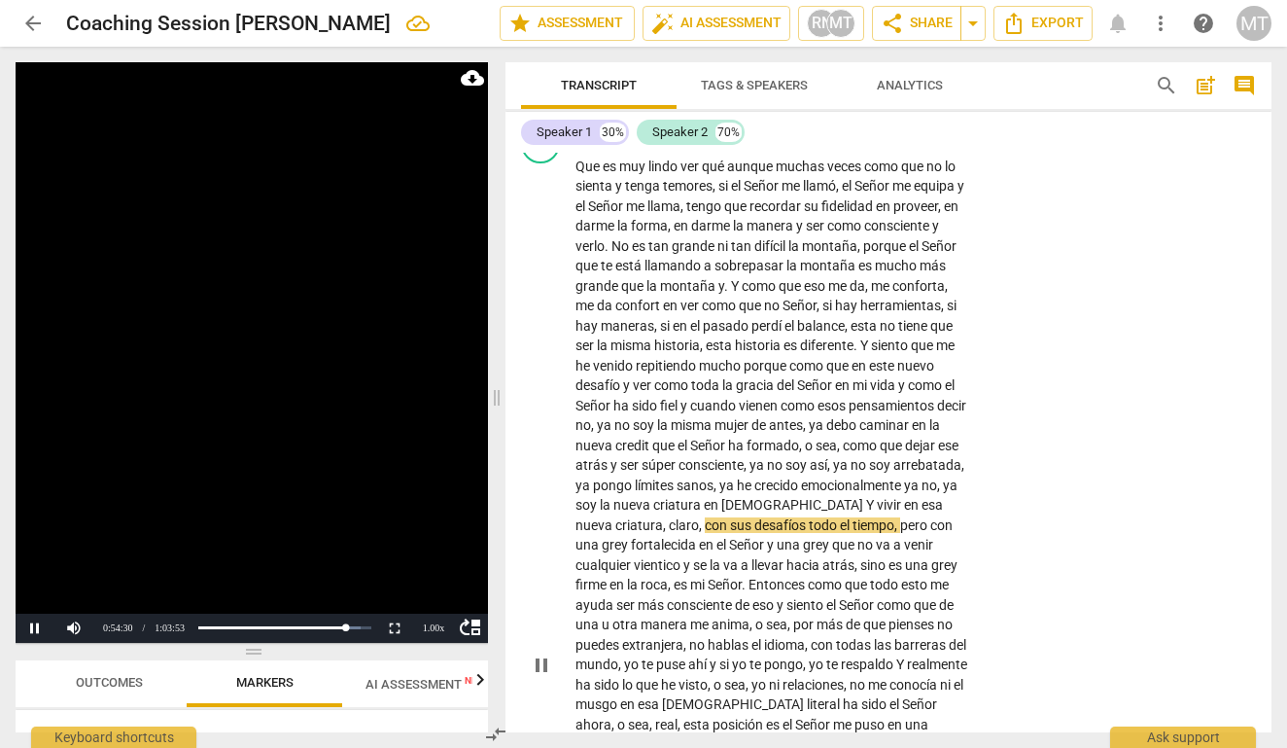
click at [943, 477] on span "ya" at bounding box center [950, 485] width 15 height 16
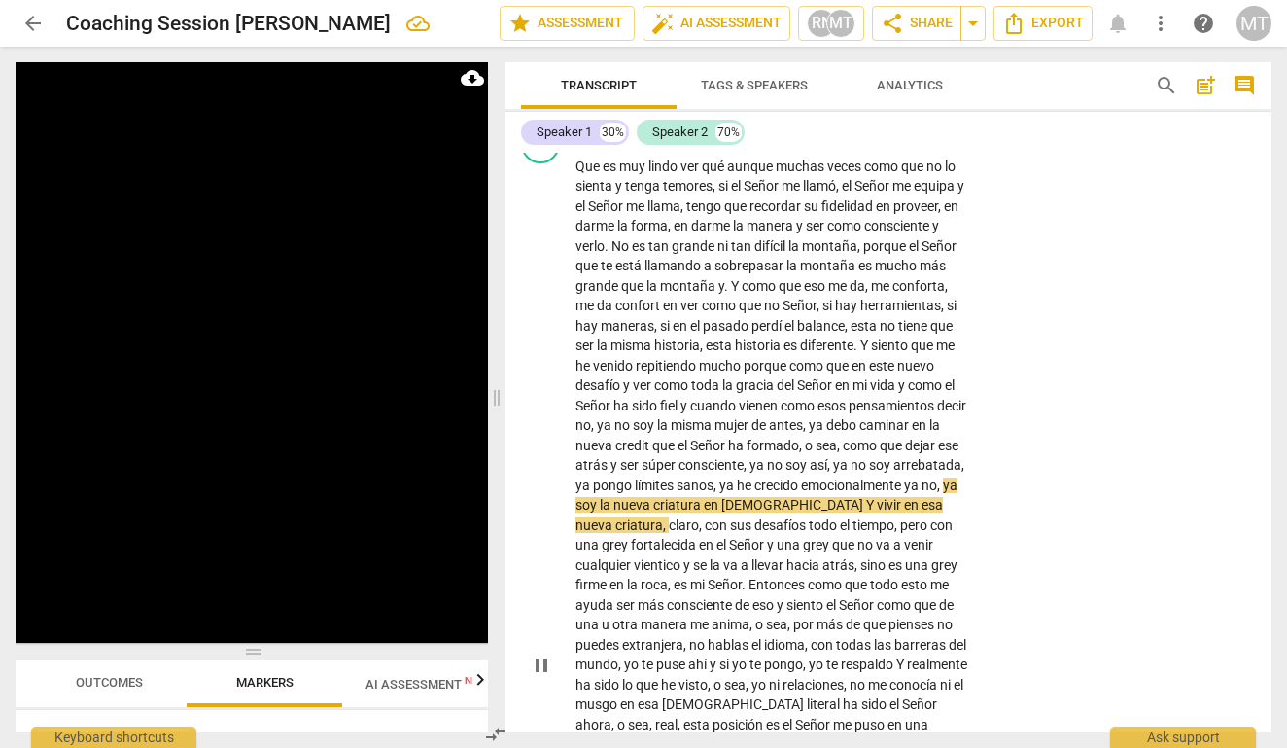
click at [533, 653] on span "pause" at bounding box center [541, 664] width 23 height 23
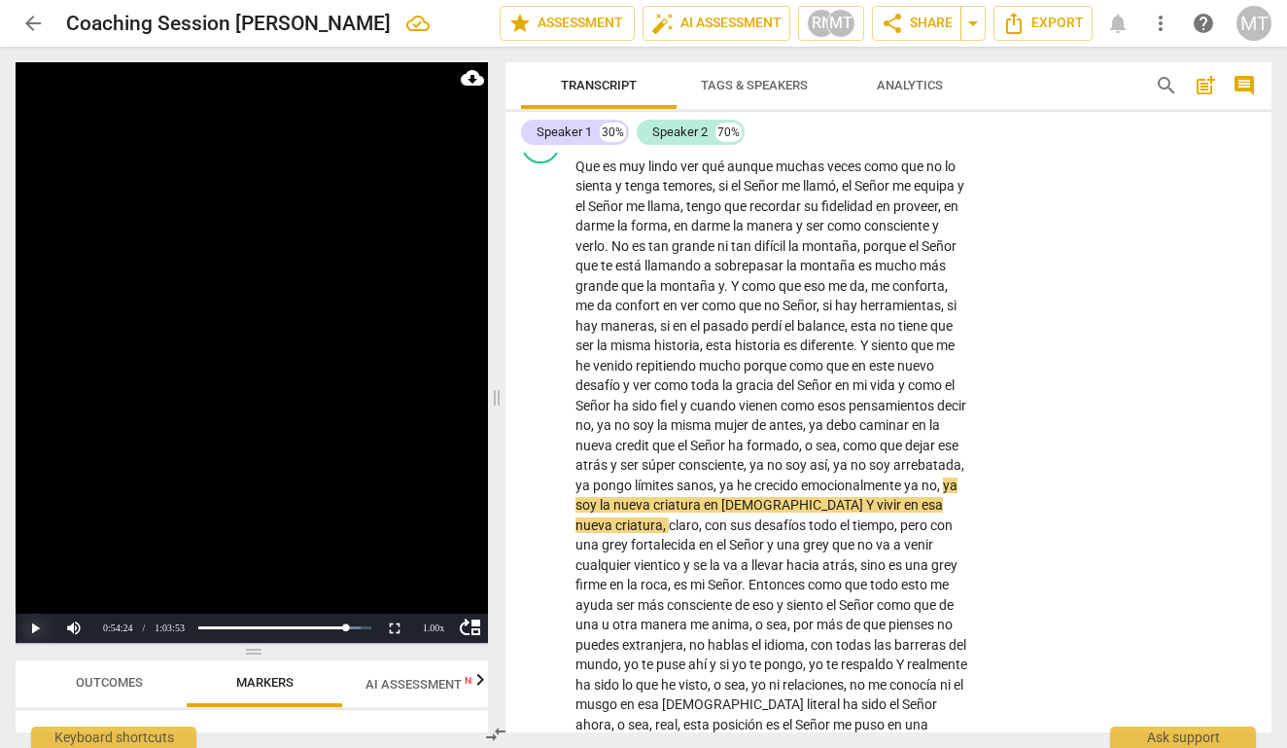
click at [38, 623] on button "Play" at bounding box center [35, 627] width 39 height 29
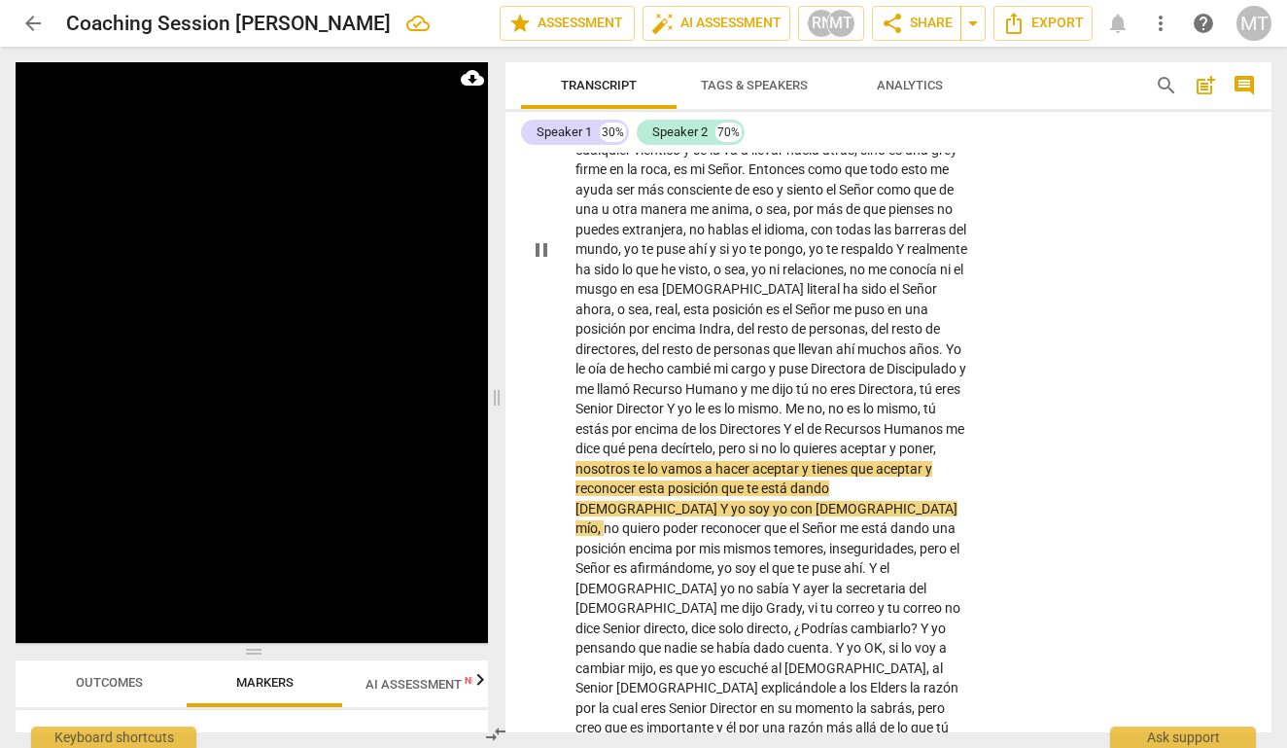
scroll to position [15089, 0]
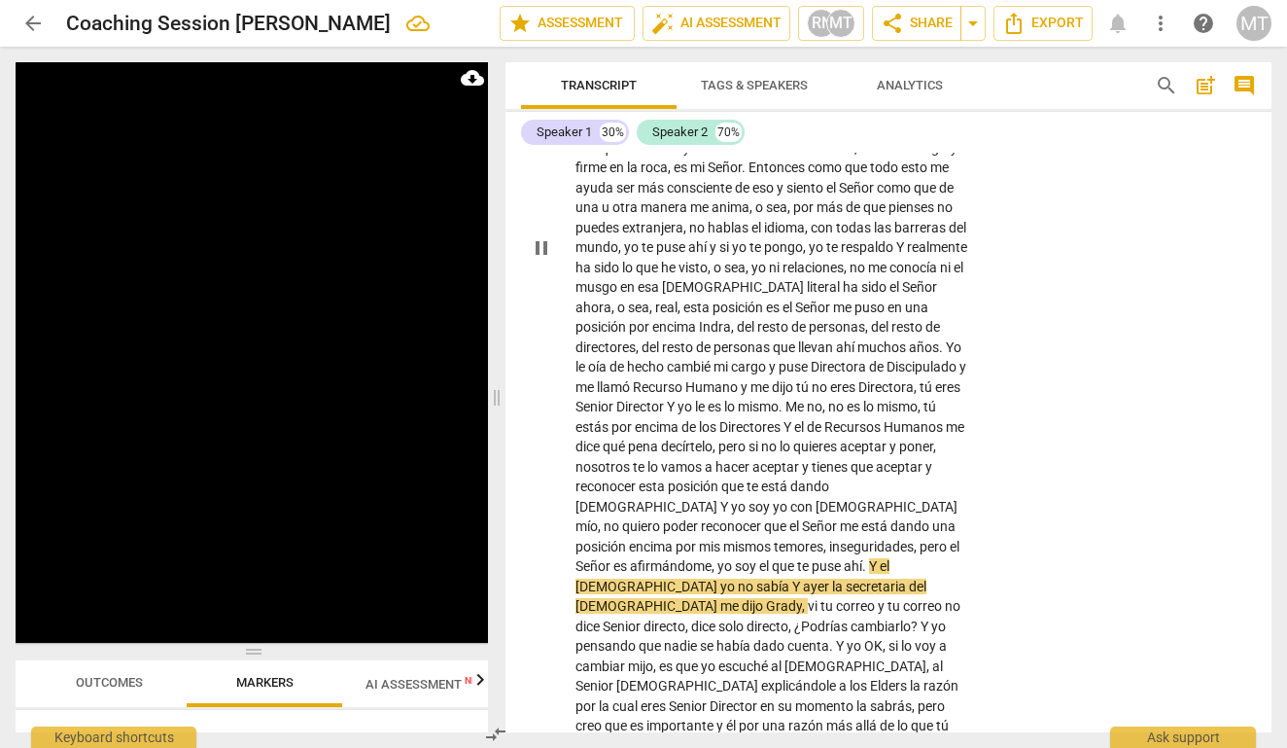
click at [630, 558] on span "es" at bounding box center [621, 566] width 17 height 16
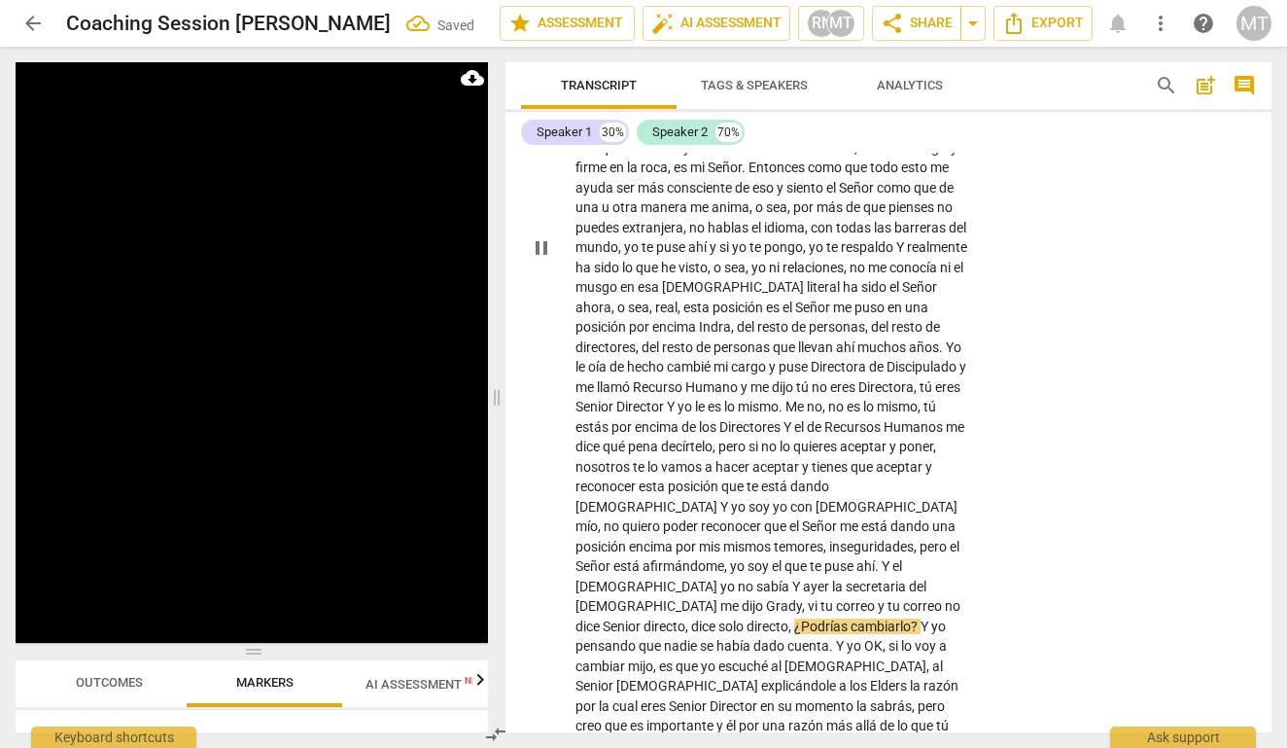
click at [685, 618] on span "directo" at bounding box center [665, 626] width 42 height 16
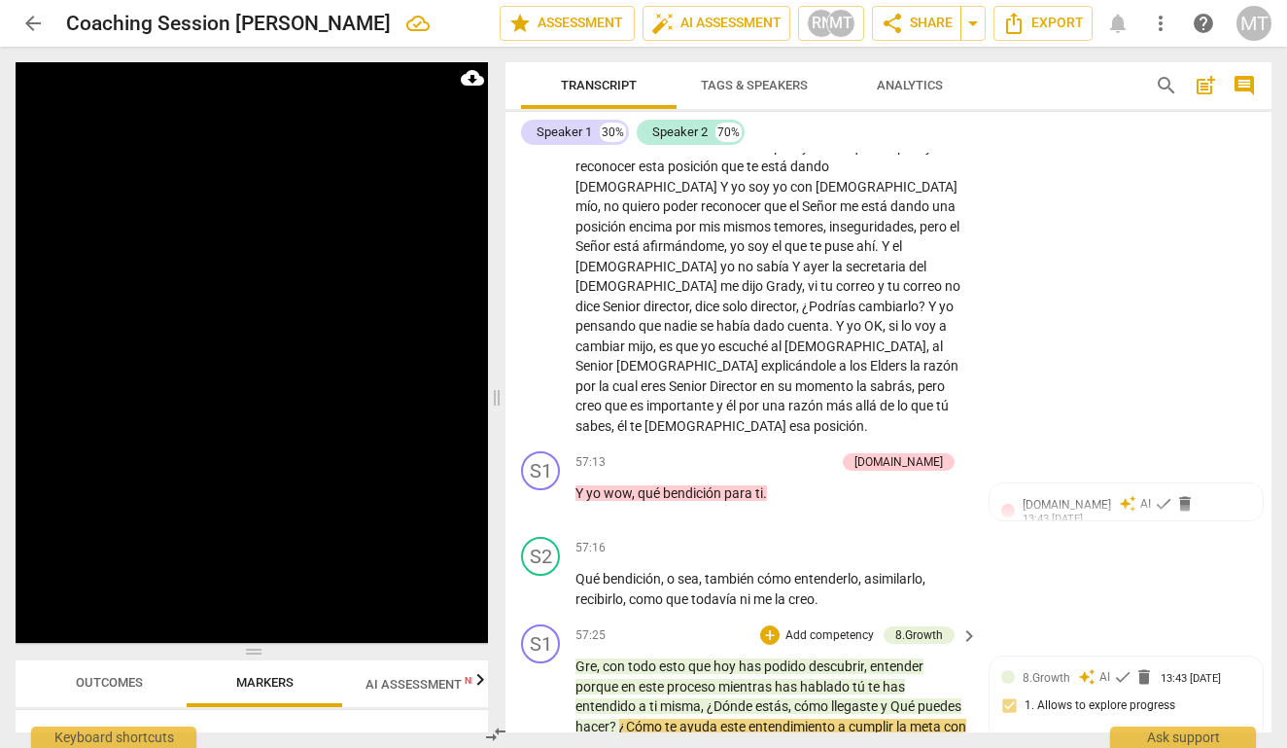
scroll to position [15425, 0]
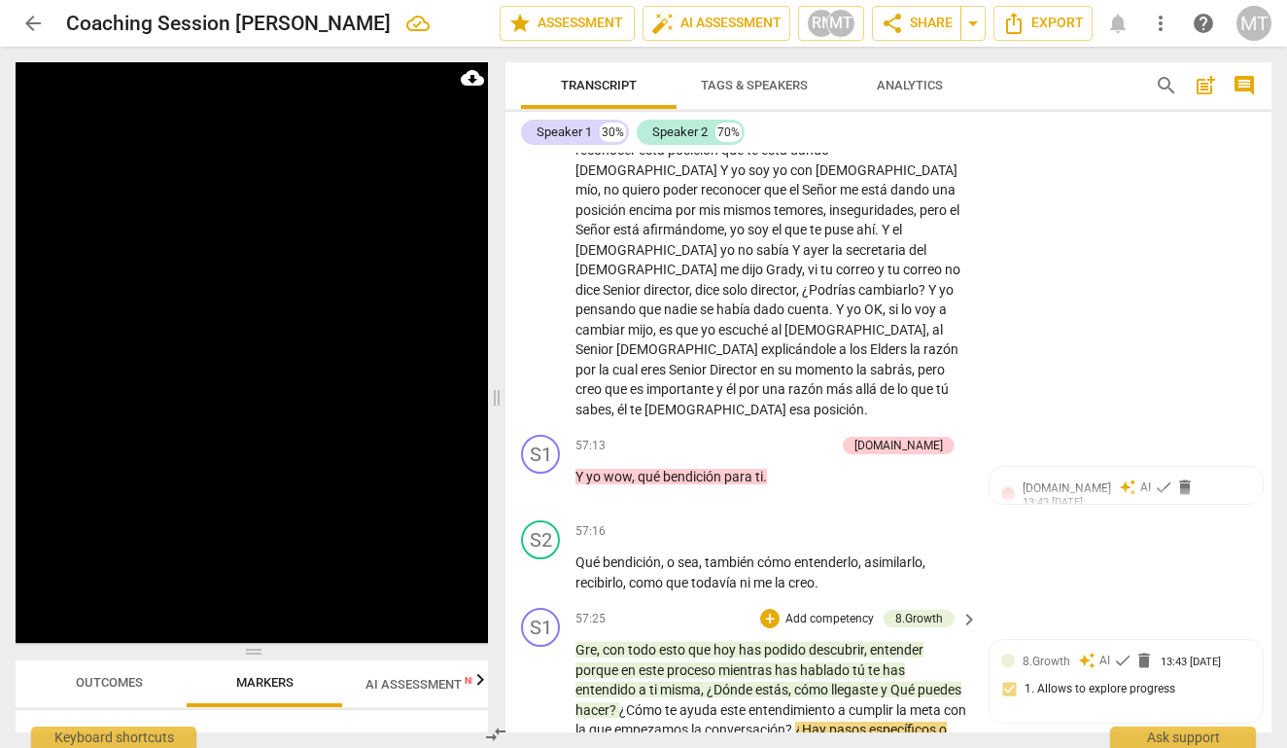
click at [541, 458] on div "S1 play_arrow pause 00:06 + Add competency keyboard_arrow_right Ahí te salió . …" at bounding box center [889, 442] width 766 height 579
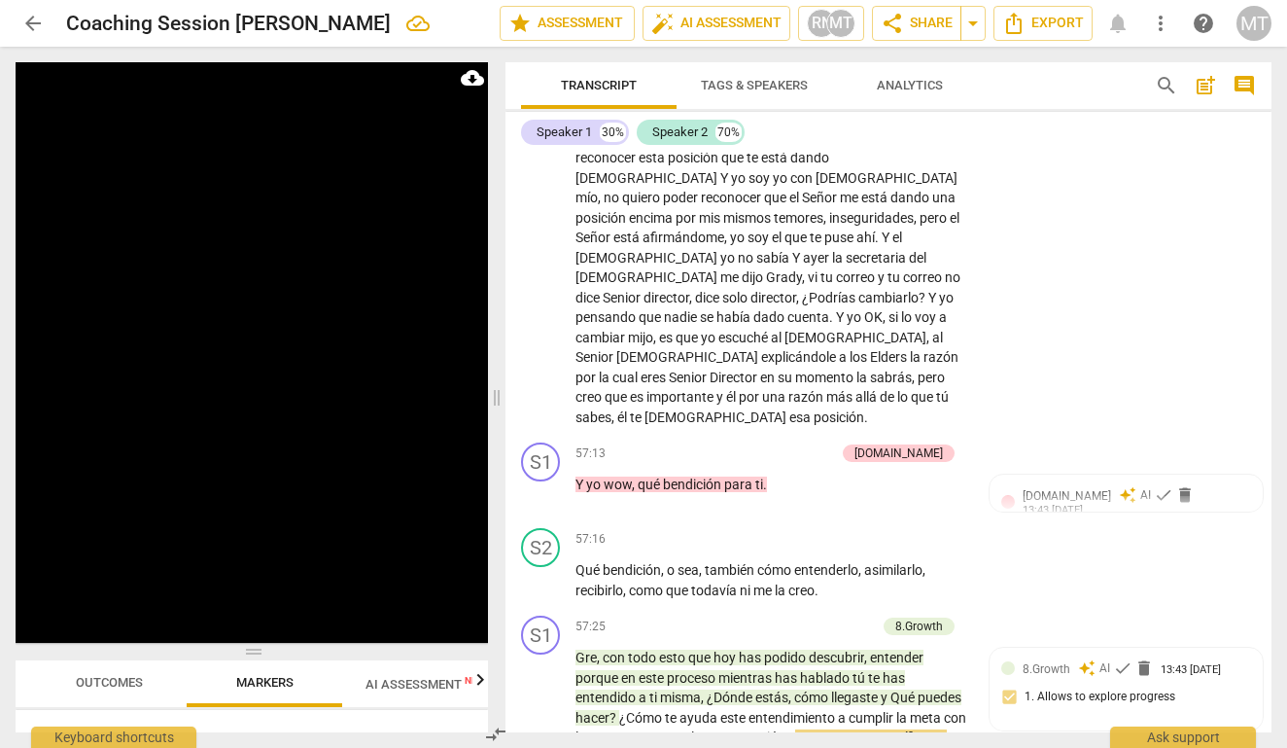
scroll to position [15591, 0]
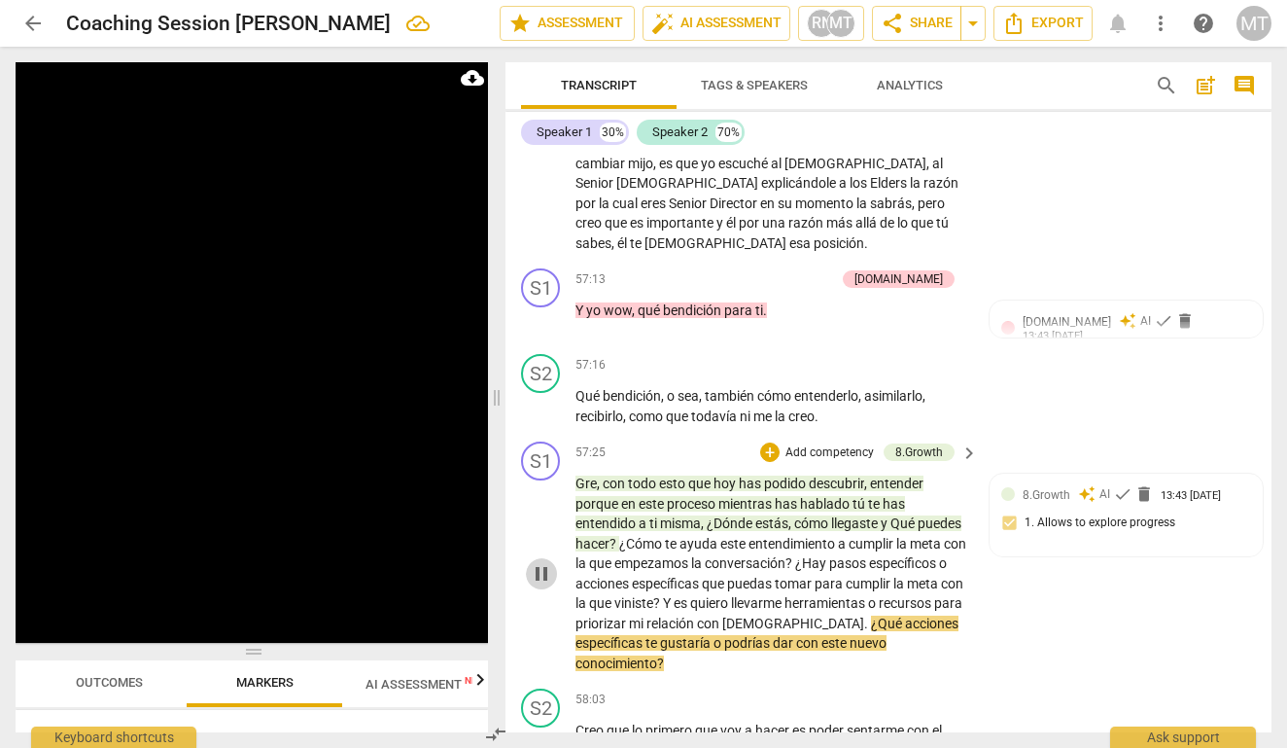
click at [541, 562] on span "pause" at bounding box center [541, 573] width 23 height 23
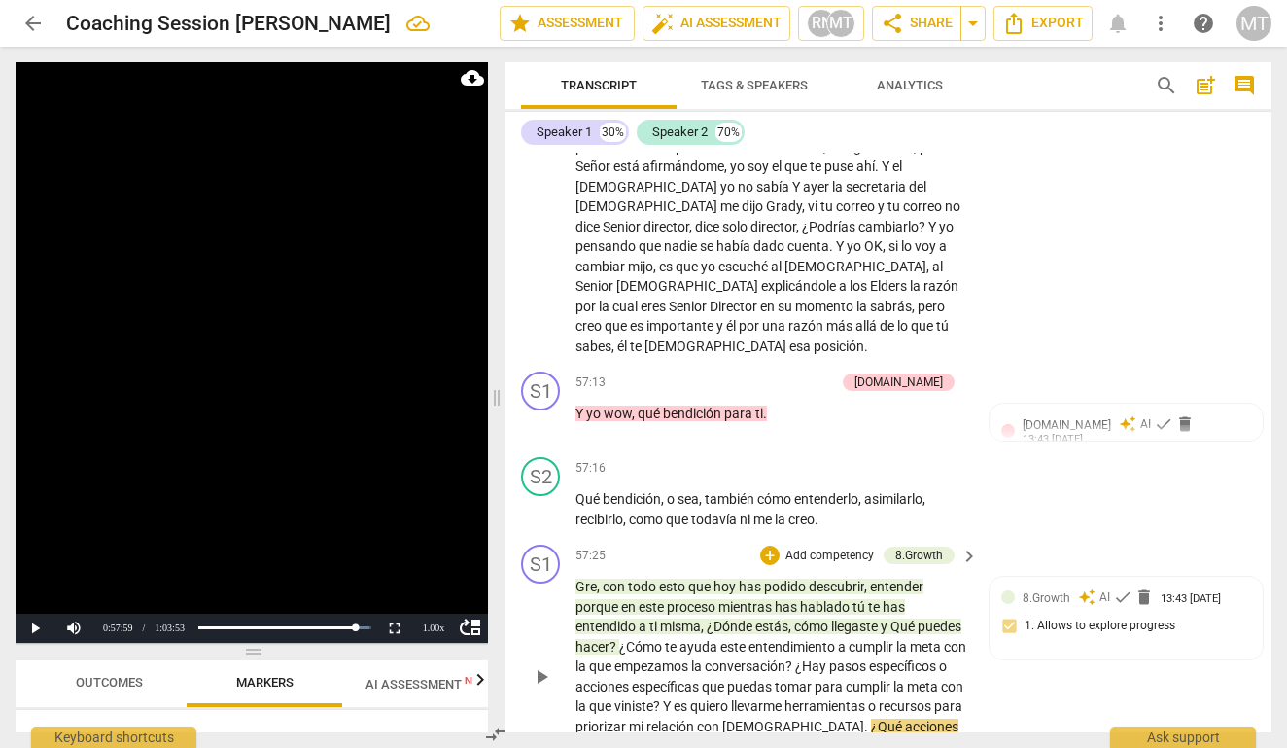
scroll to position [15517, 0]
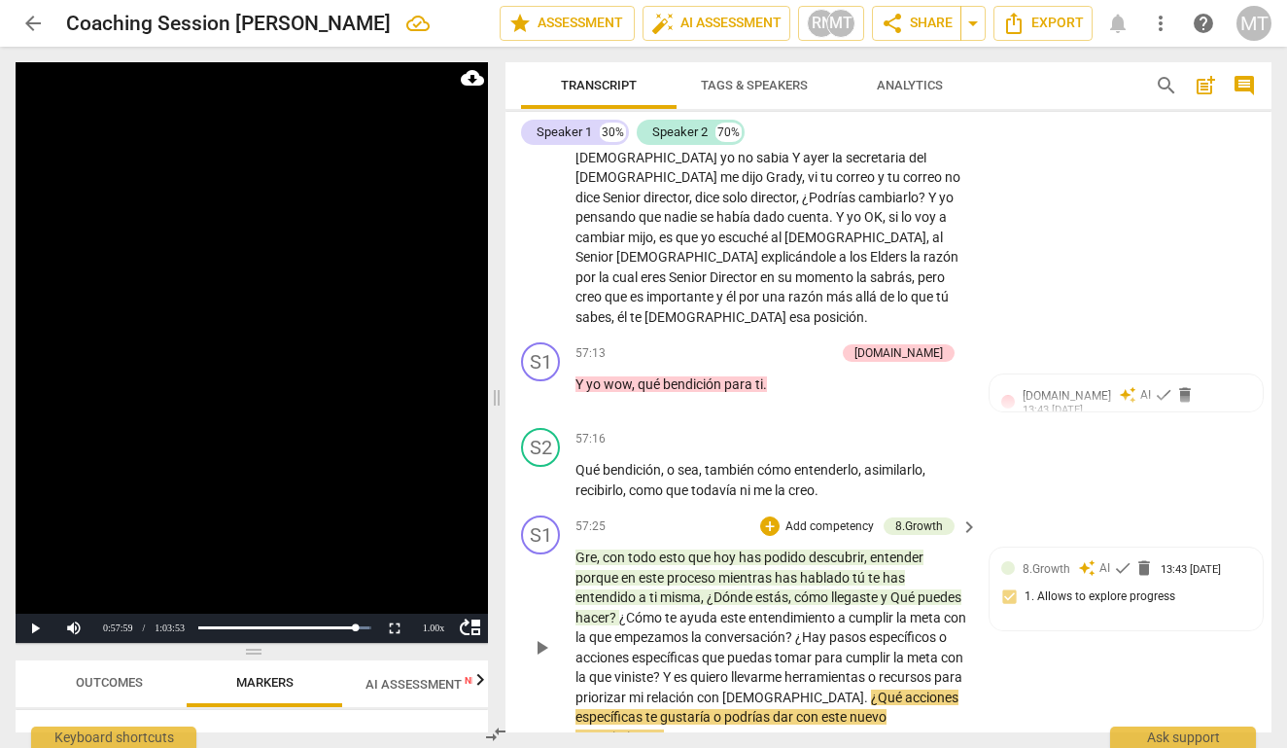
click at [905, 689] on span "acciones" at bounding box center [931, 697] width 53 height 16
click at [871, 689] on span "¿Qué" at bounding box center [888, 697] width 34 height 16
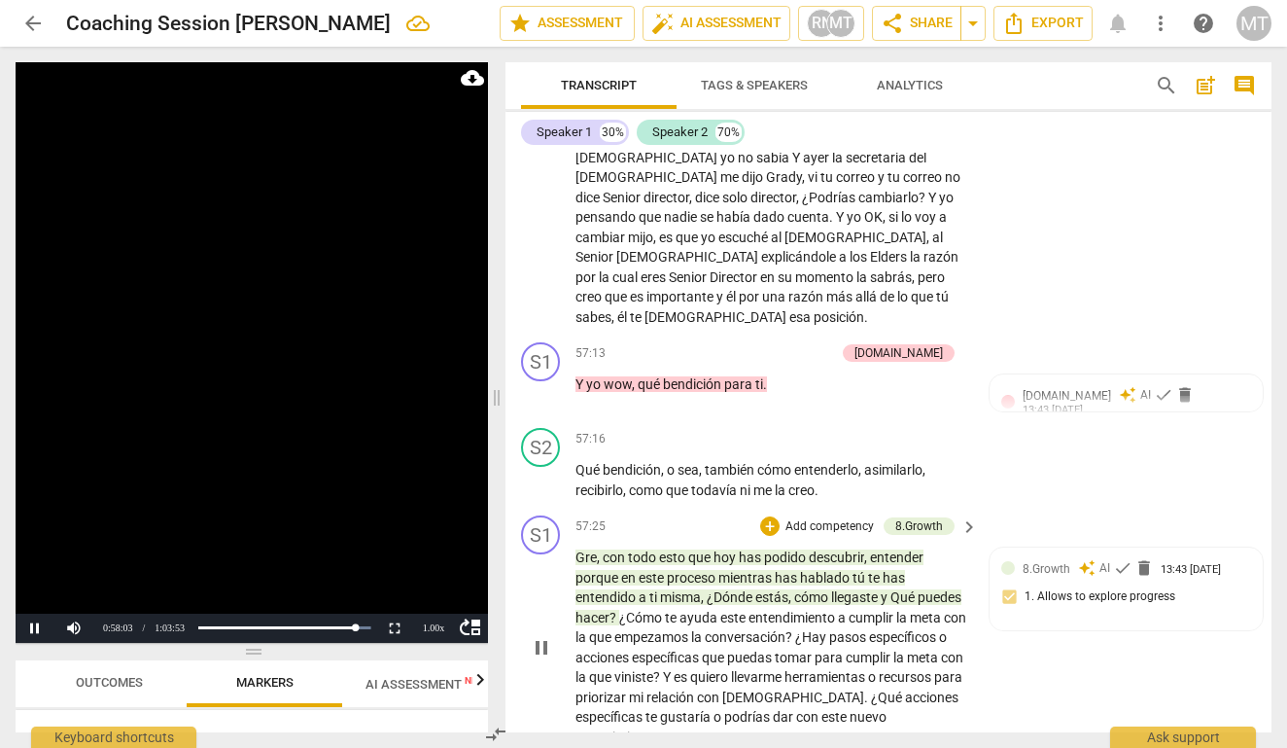
click at [871, 689] on span "¿Qué" at bounding box center [888, 697] width 34 height 16
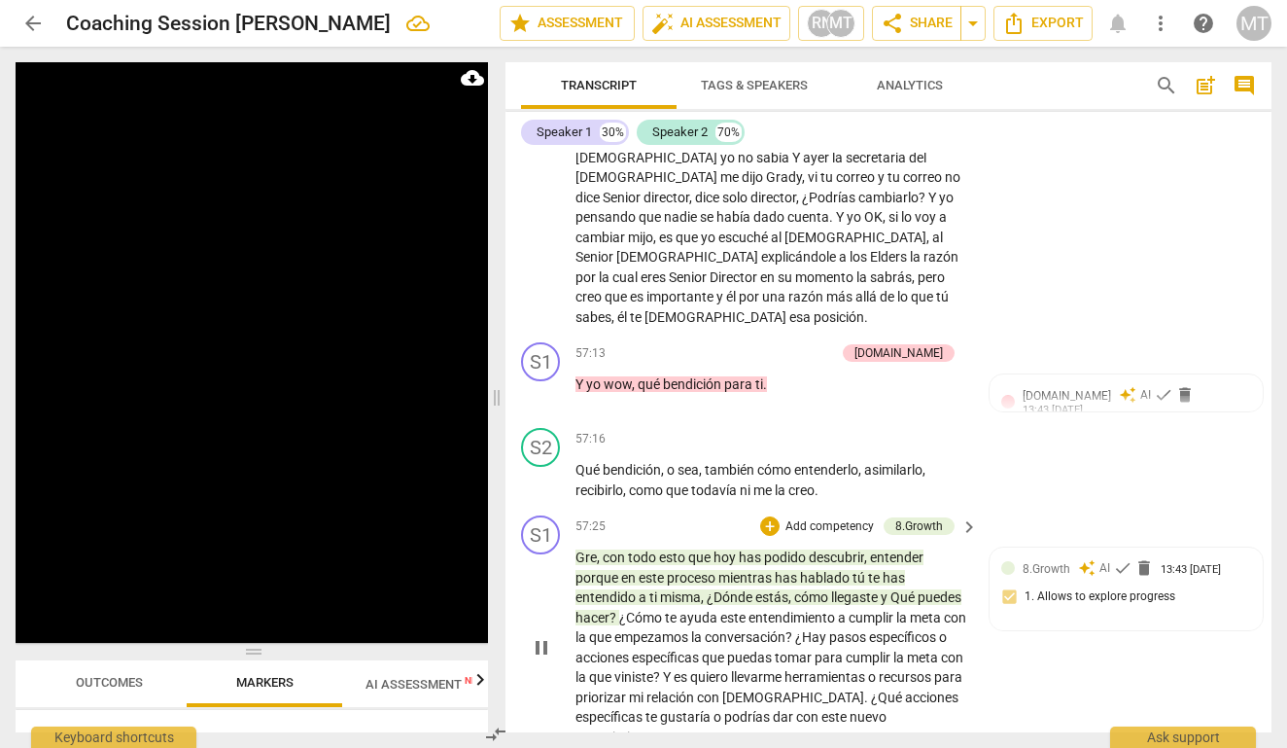
click at [905, 689] on span "acciones" at bounding box center [931, 697] width 53 height 16
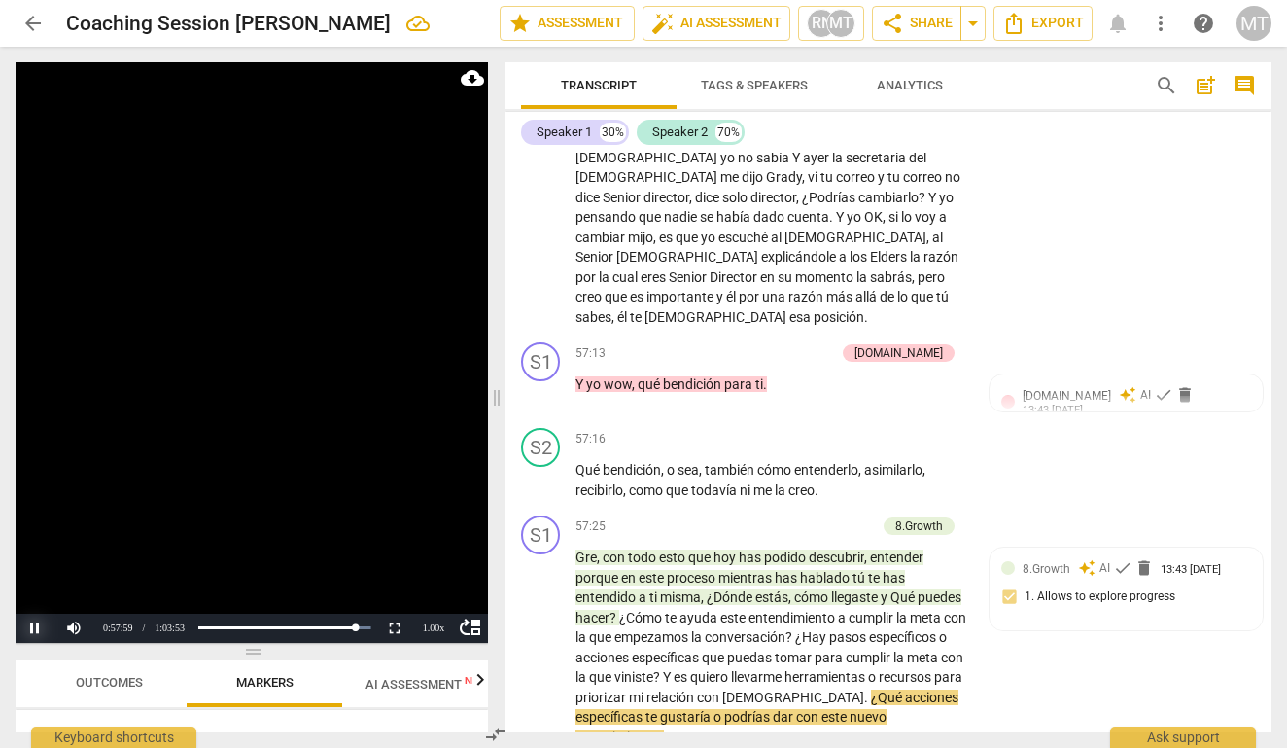
click at [39, 627] on button "Pause" at bounding box center [35, 627] width 39 height 29
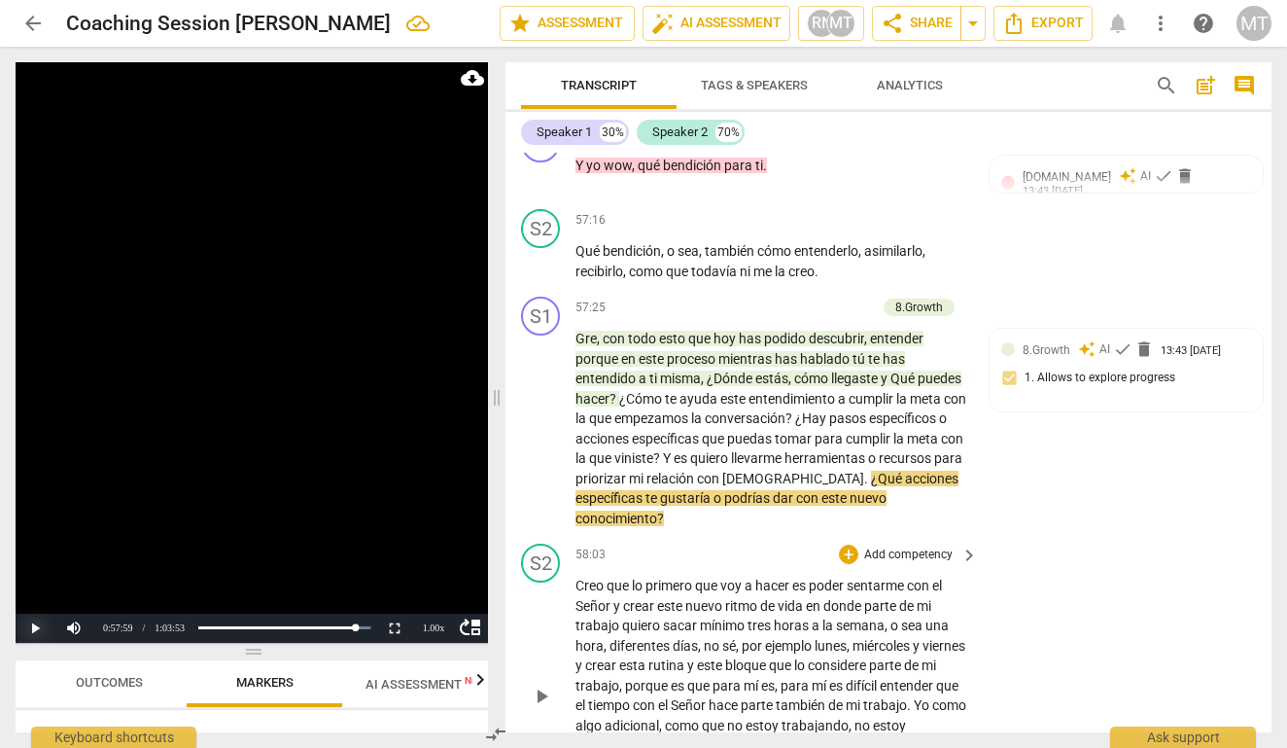
scroll to position [15742, 0]
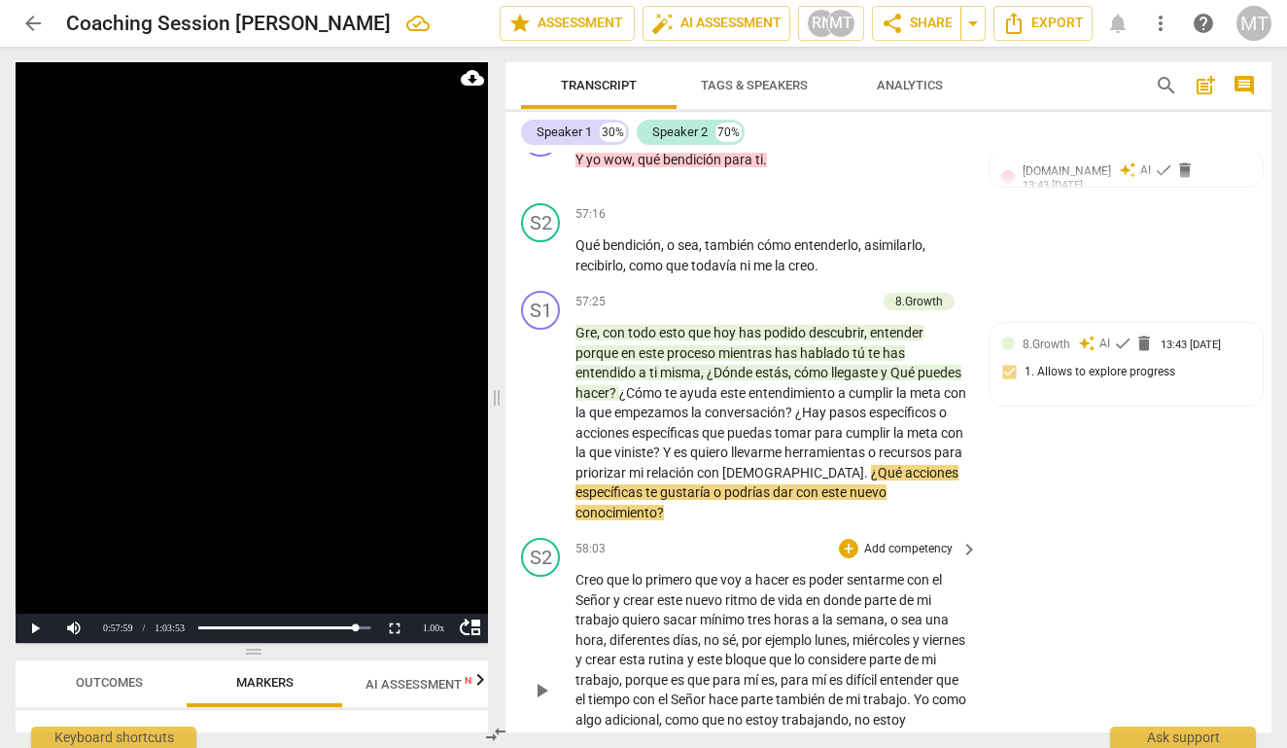
click at [753, 592] on span "ritmo" at bounding box center [742, 600] width 35 height 16
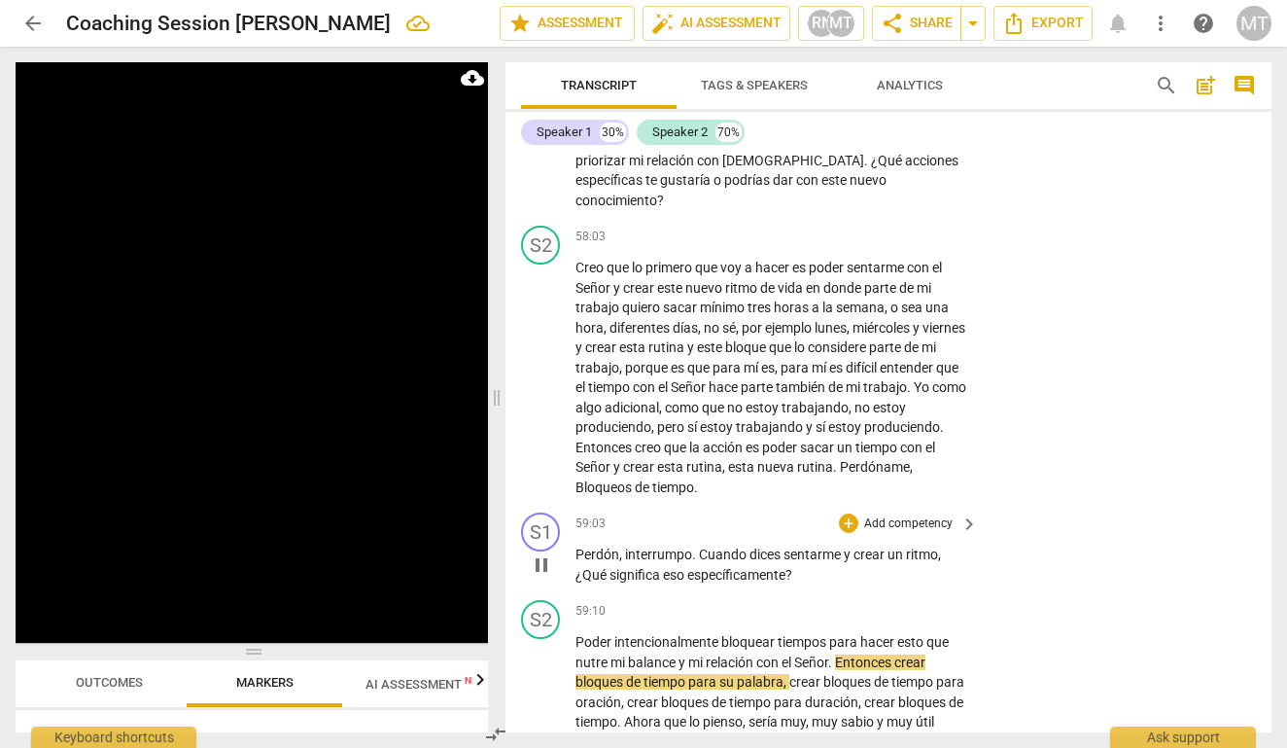
scroll to position [16058, 0]
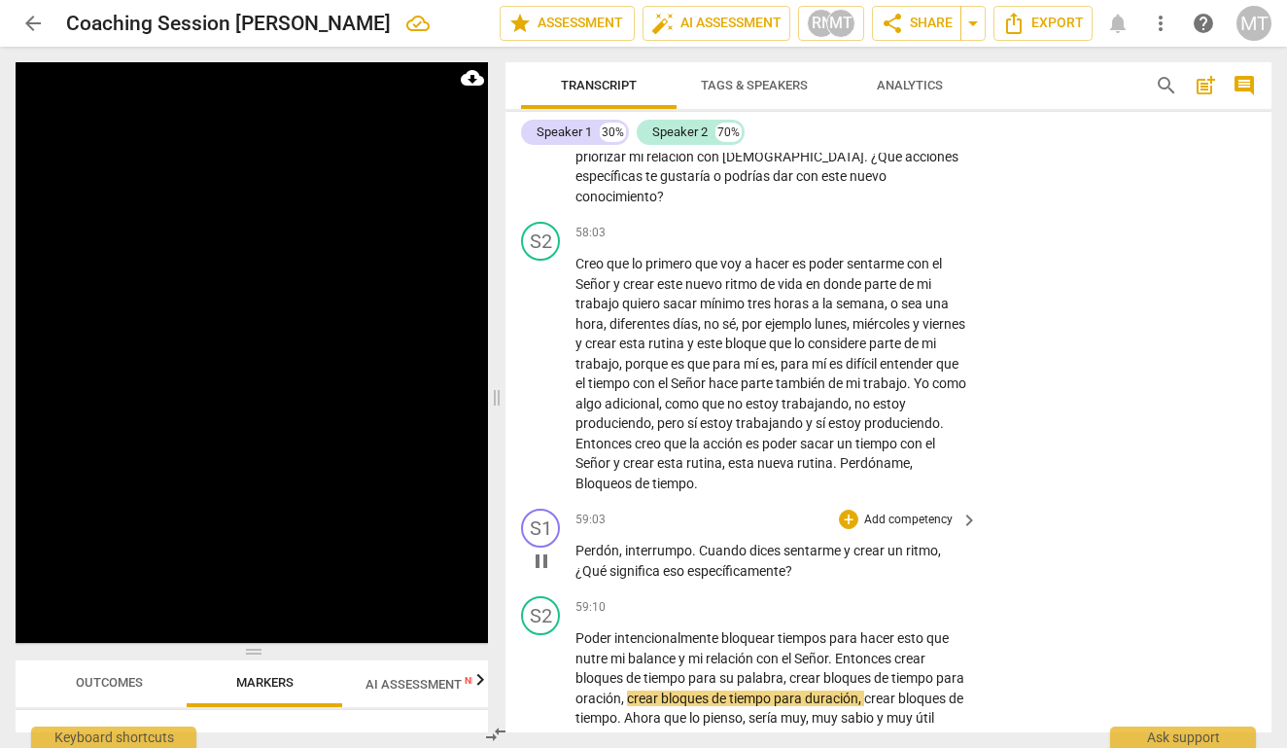
click at [543, 549] on span "pause" at bounding box center [541, 560] width 23 height 23
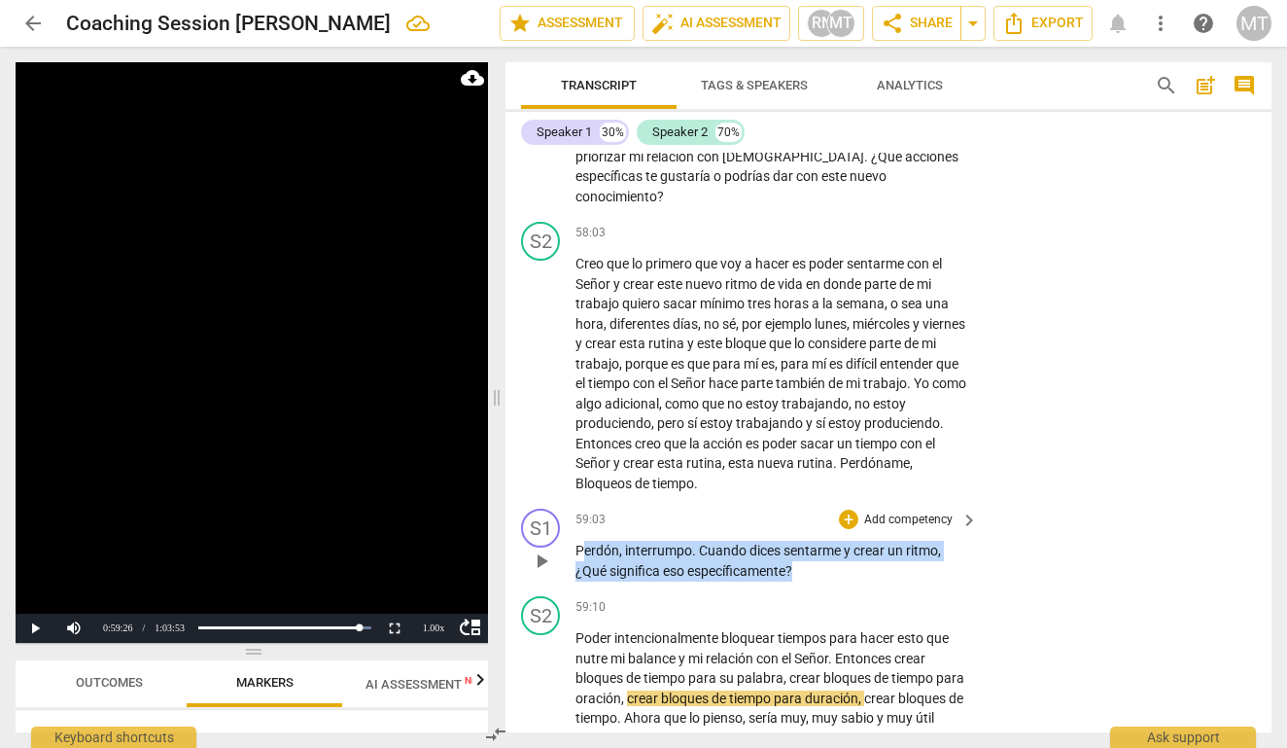
drag, startPoint x: 806, startPoint y: 278, endPoint x: 585, endPoint y: 249, distance: 222.6
click at [585, 508] on div "59:03 + Add competency keyboard_arrow_right Perdón , interrumpo . Cuando dices …" at bounding box center [778, 544] width 404 height 72
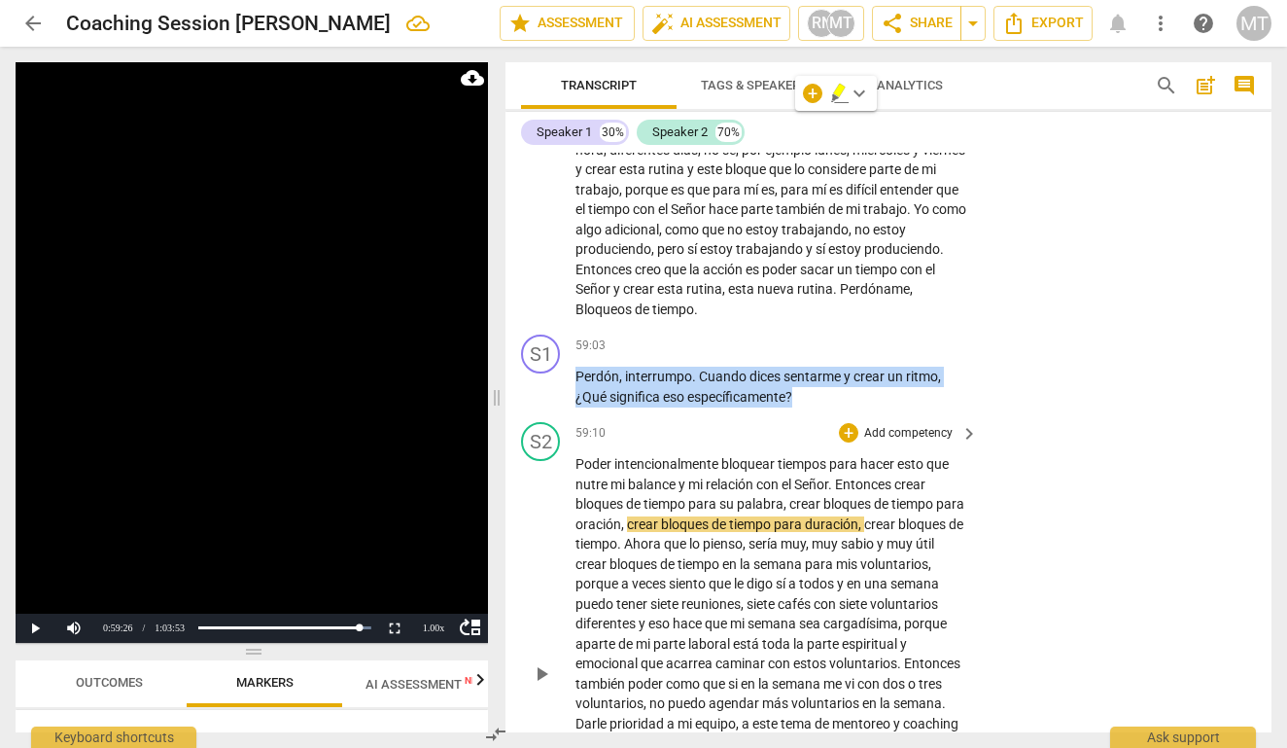
scroll to position [16246, 0]
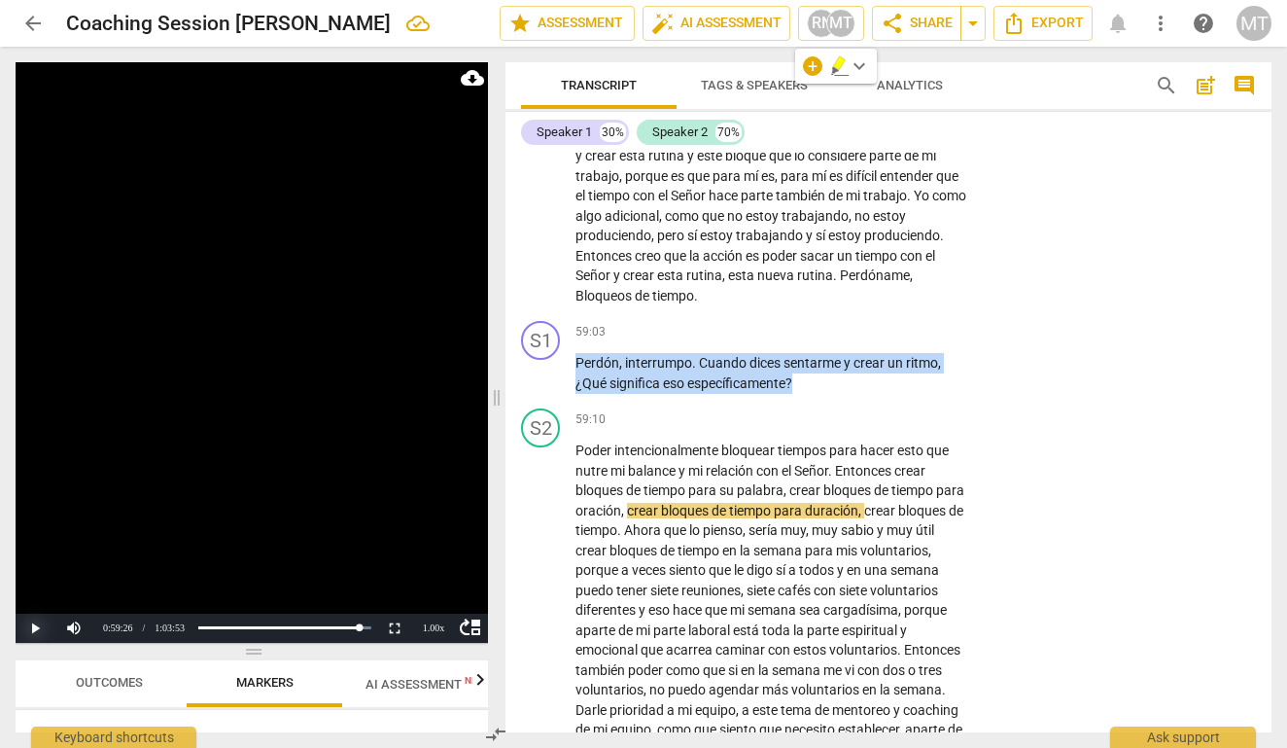
click at [34, 624] on button "Play" at bounding box center [35, 627] width 39 height 29
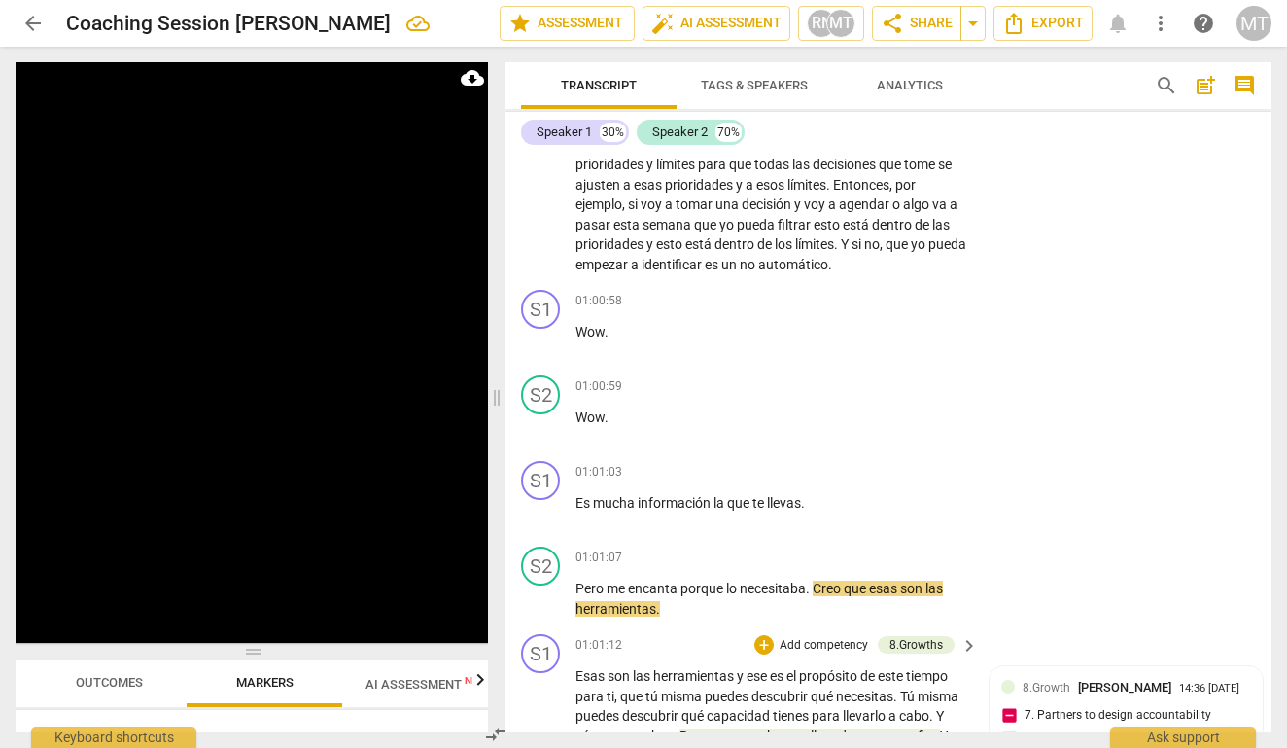
scroll to position [16846, 0]
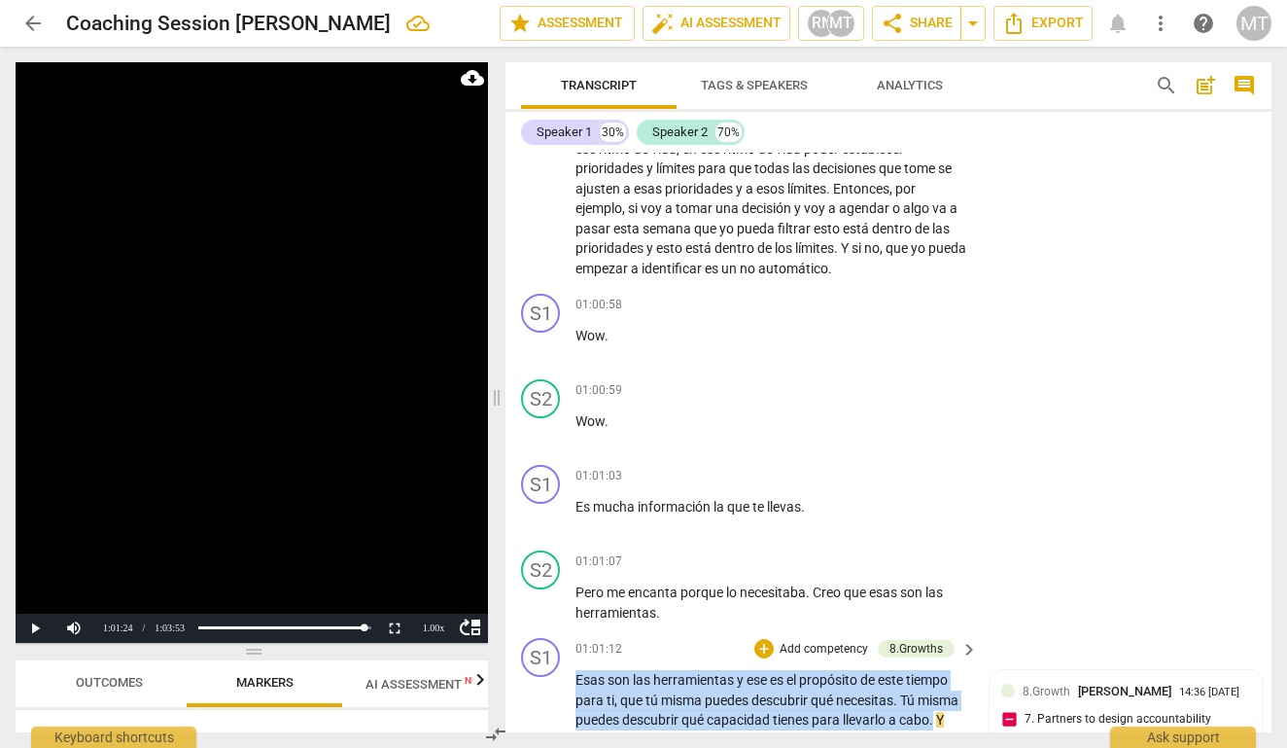
drag, startPoint x: 576, startPoint y: 392, endPoint x: 611, endPoint y: 440, distance: 59.9
drag, startPoint x: 606, startPoint y: 457, endPoint x: 564, endPoint y: 400, distance: 71.0
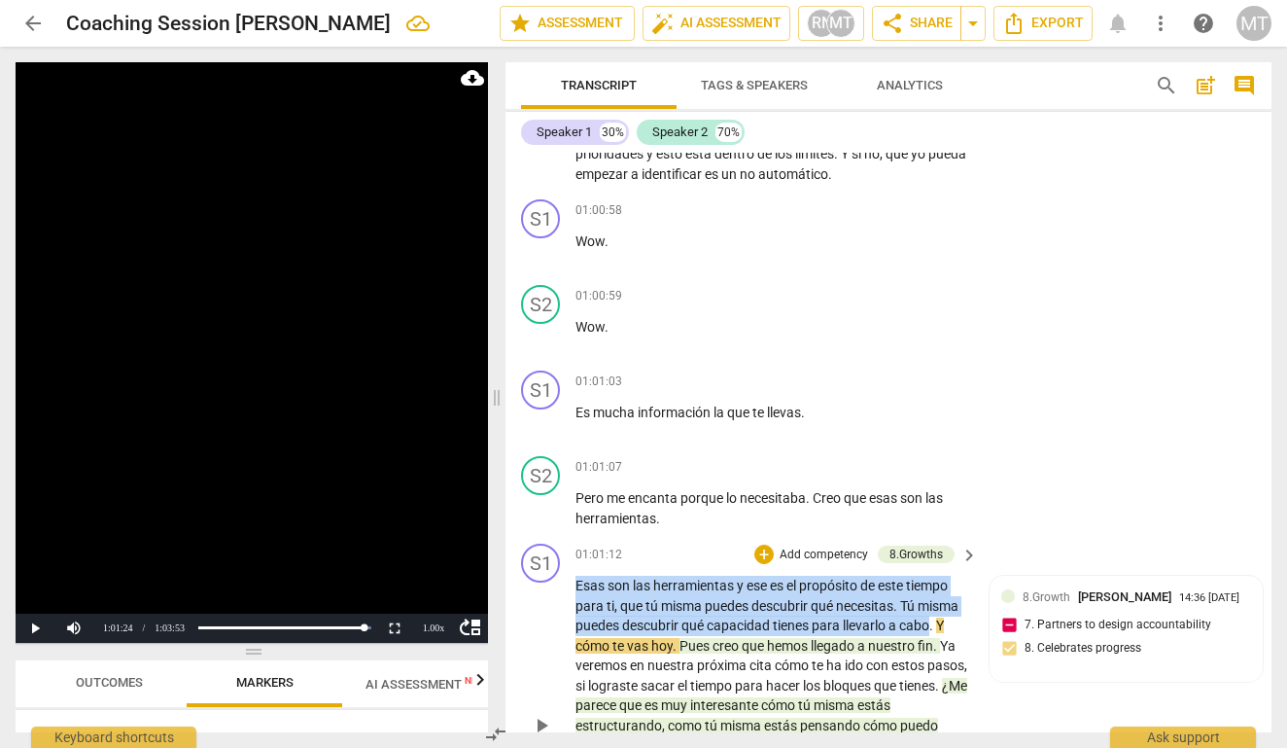
scroll to position [16942, 0]
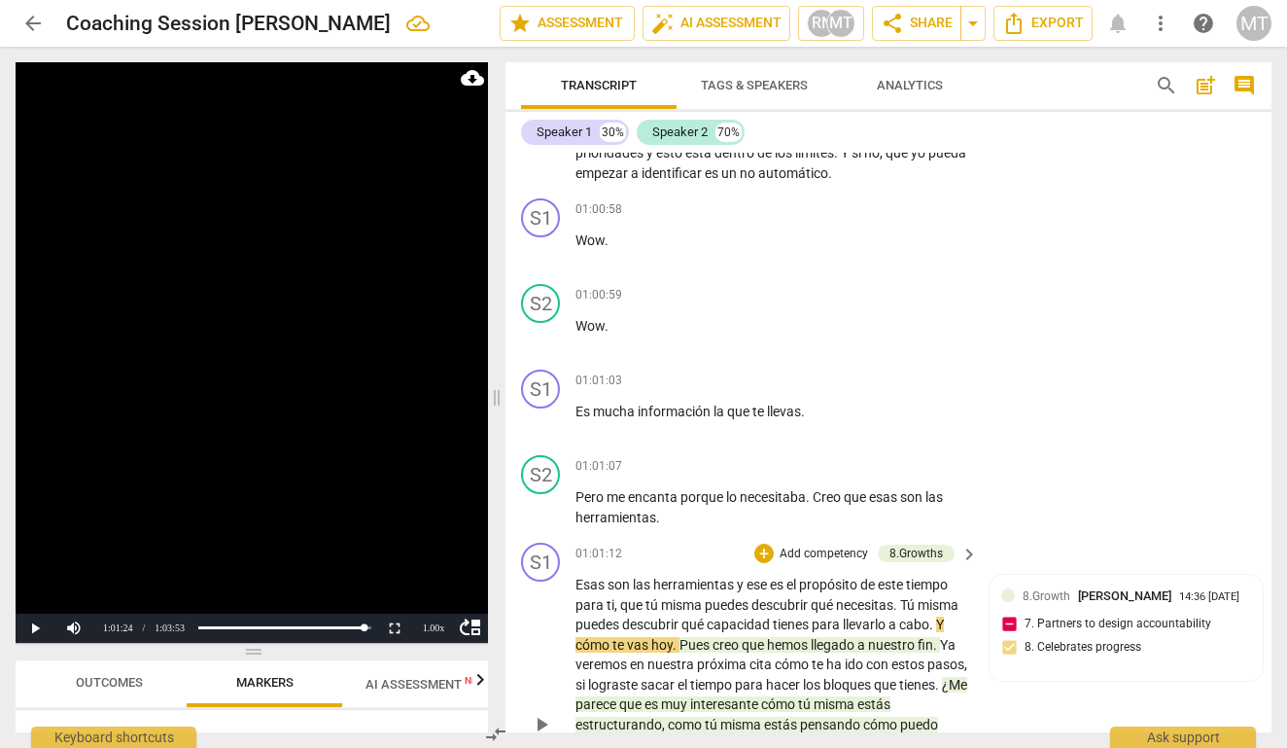
click at [942, 677] on span "¿Me" at bounding box center [954, 685] width 25 height 16
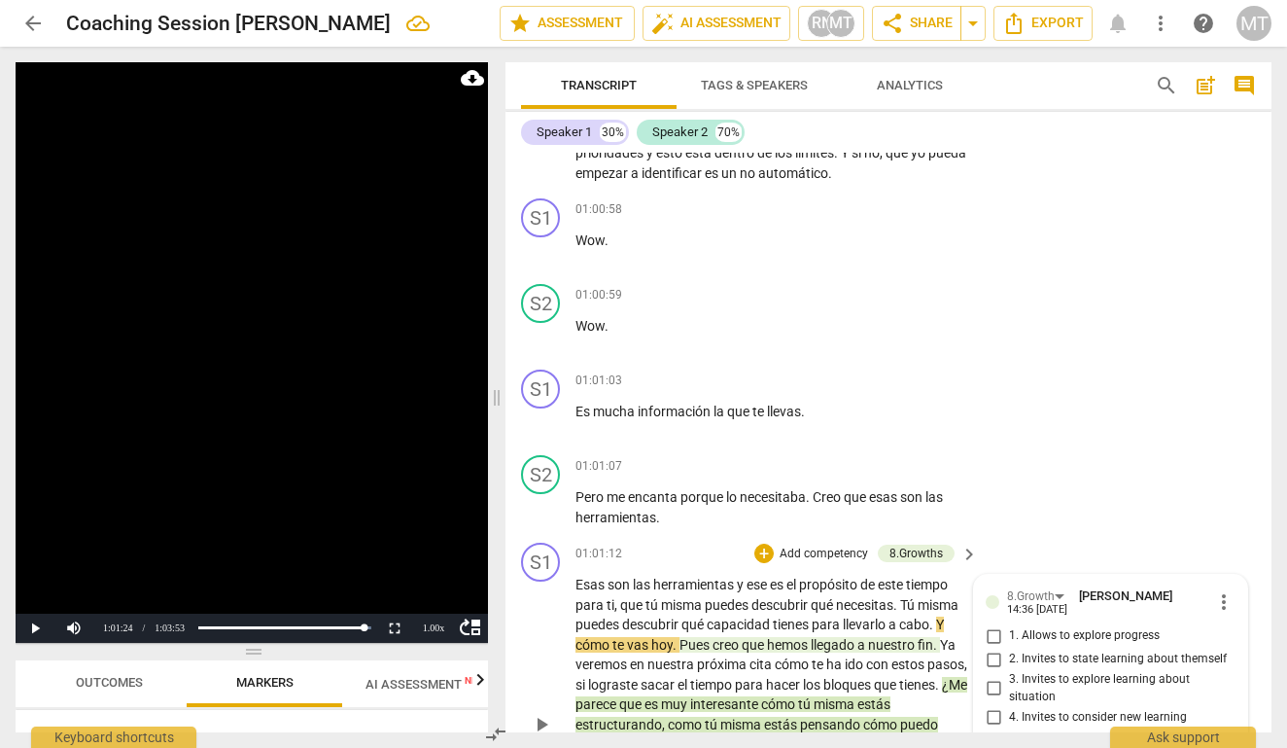
click at [942, 677] on span "¿Me" at bounding box center [954, 685] width 25 height 16
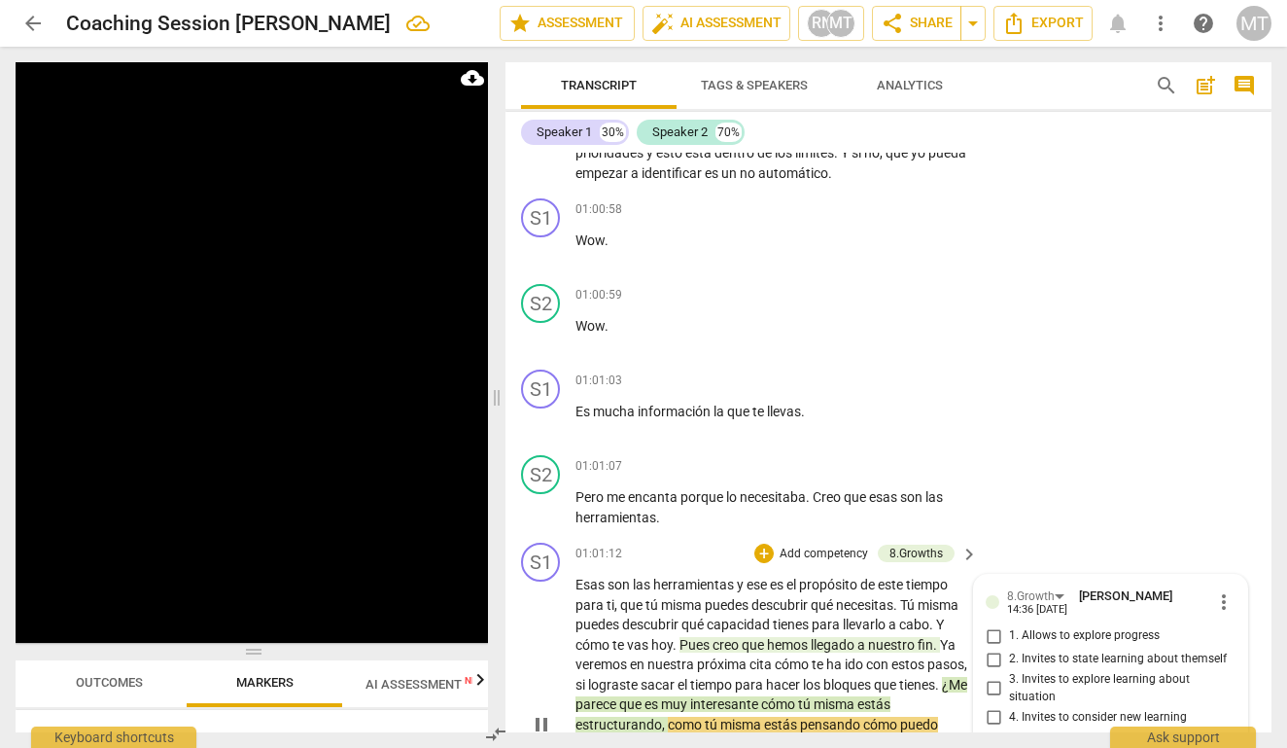
click at [942, 677] on span "¿Me" at bounding box center [954, 685] width 25 height 16
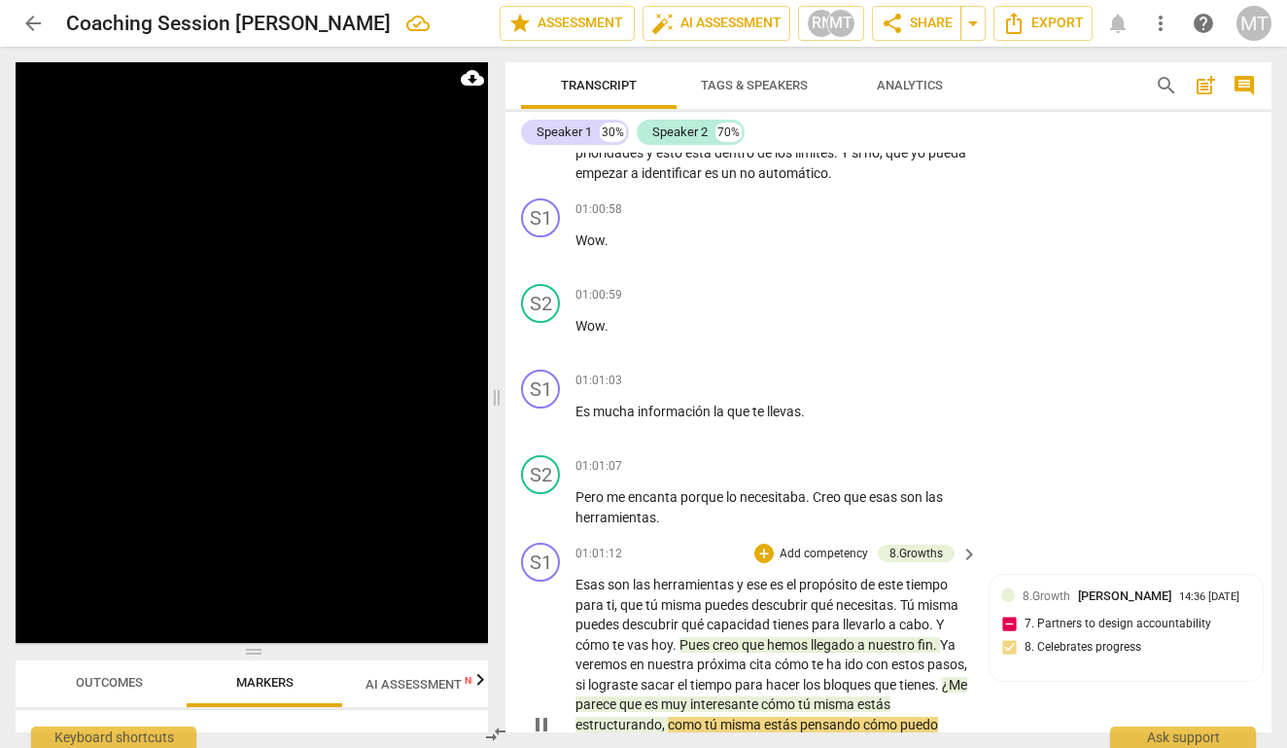
click at [942, 677] on span "¿Me" at bounding box center [954, 685] width 25 height 16
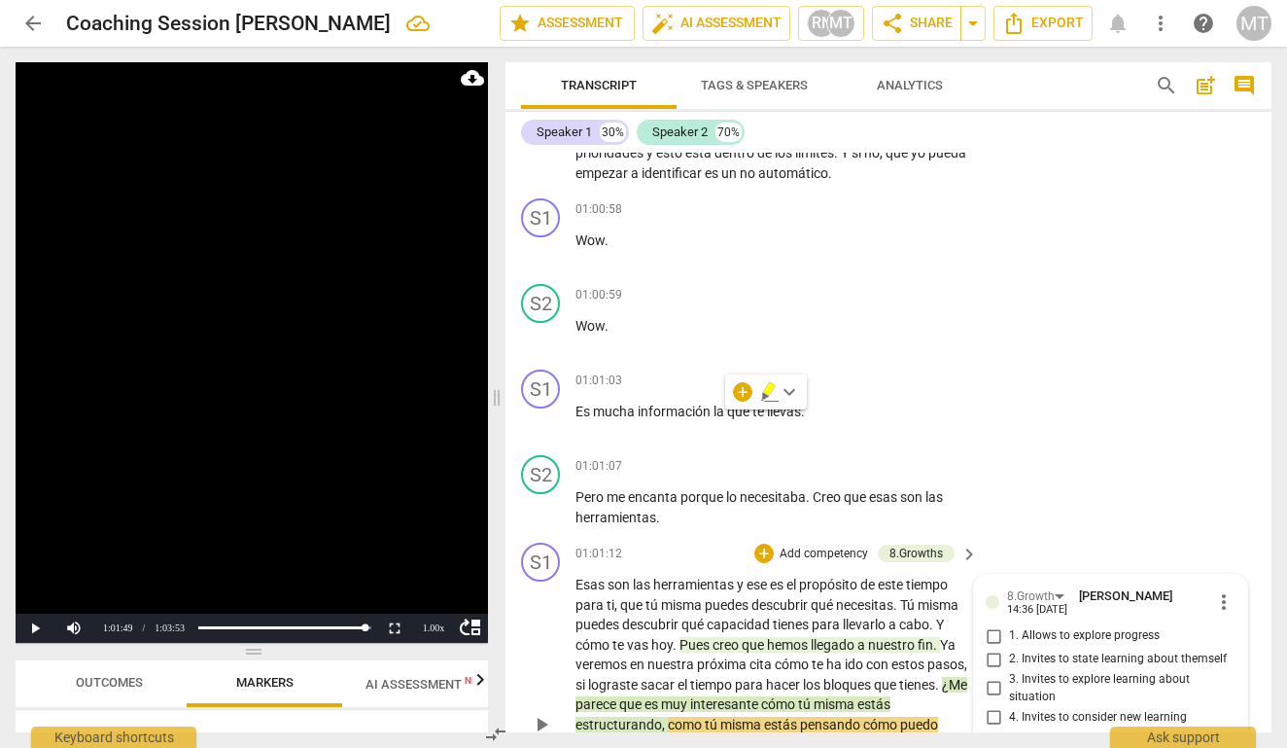
click at [942, 677] on span "¿Me" at bounding box center [954, 685] width 25 height 16
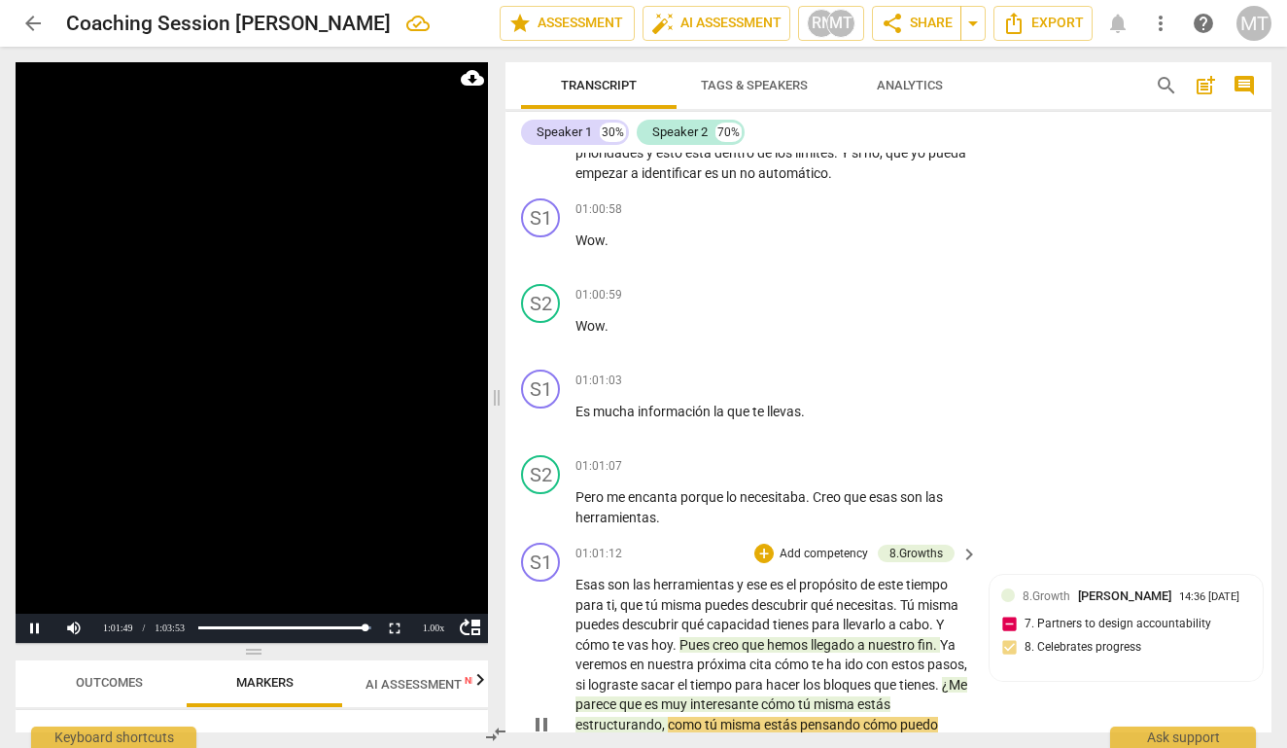
click at [942, 677] on span "¿Me" at bounding box center [954, 685] width 25 height 16
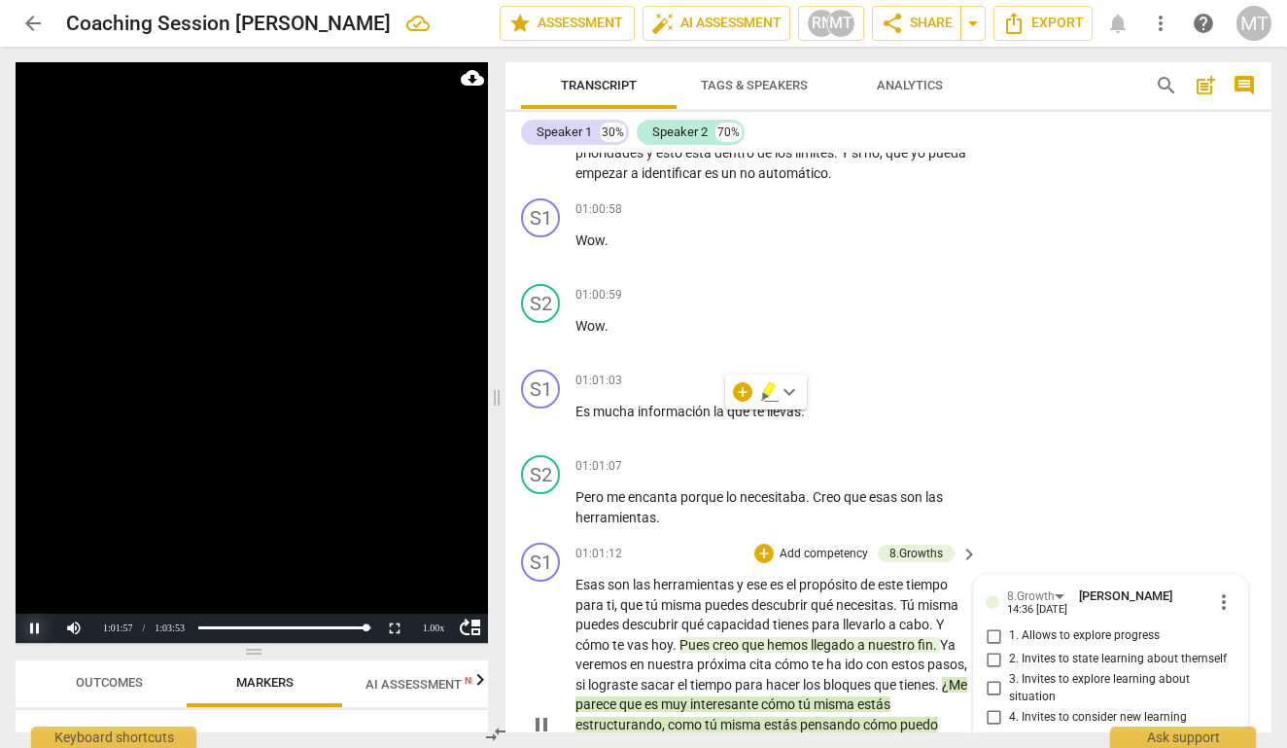
click at [30, 627] on button "Pause" at bounding box center [35, 627] width 39 height 29
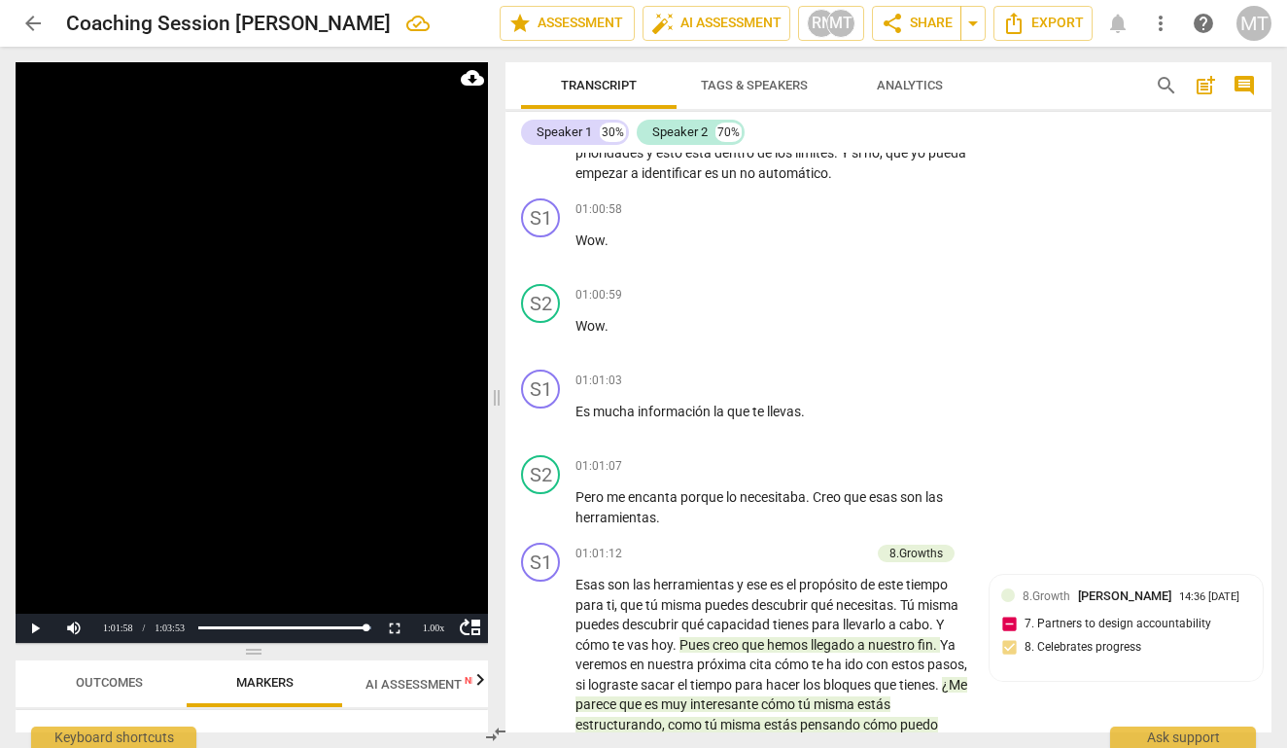
click at [942, 677] on span "¿Me" at bounding box center [954, 685] width 25 height 16
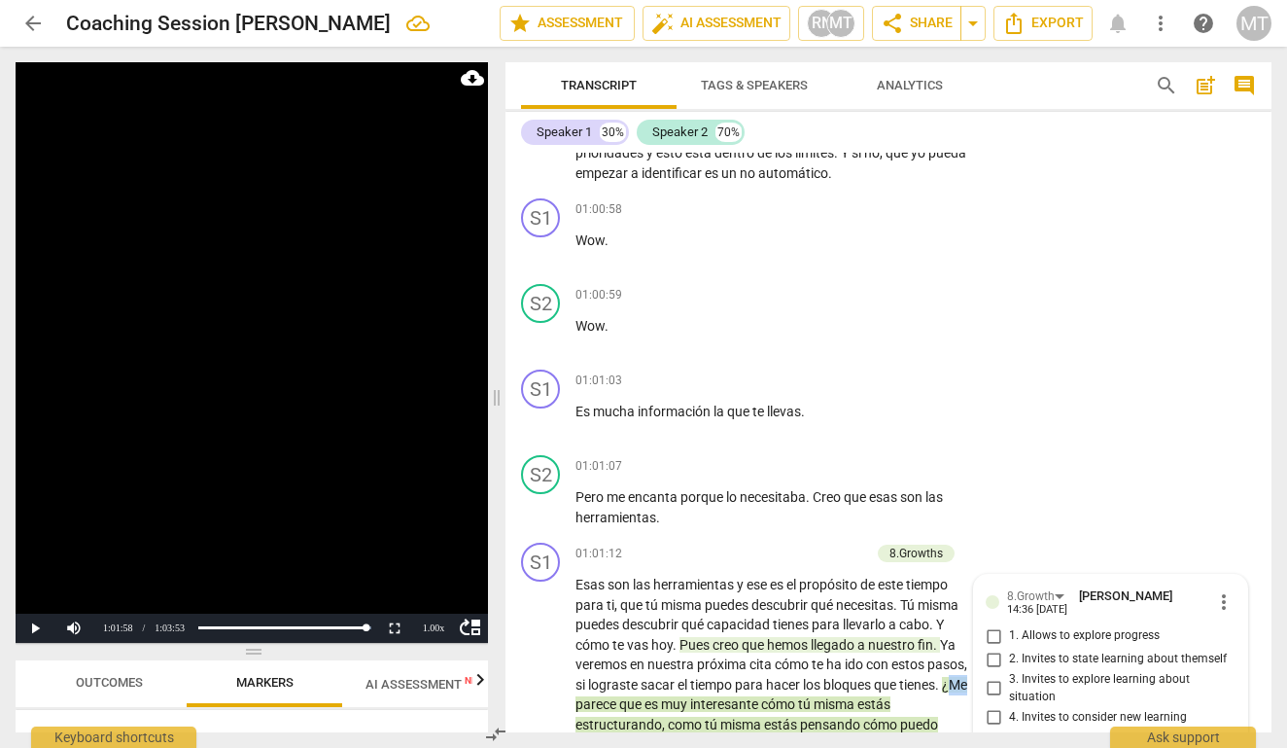
click at [942, 677] on span "¿Me" at bounding box center [954, 685] width 25 height 16
click at [536, 713] on span "pause" at bounding box center [541, 724] width 23 height 23
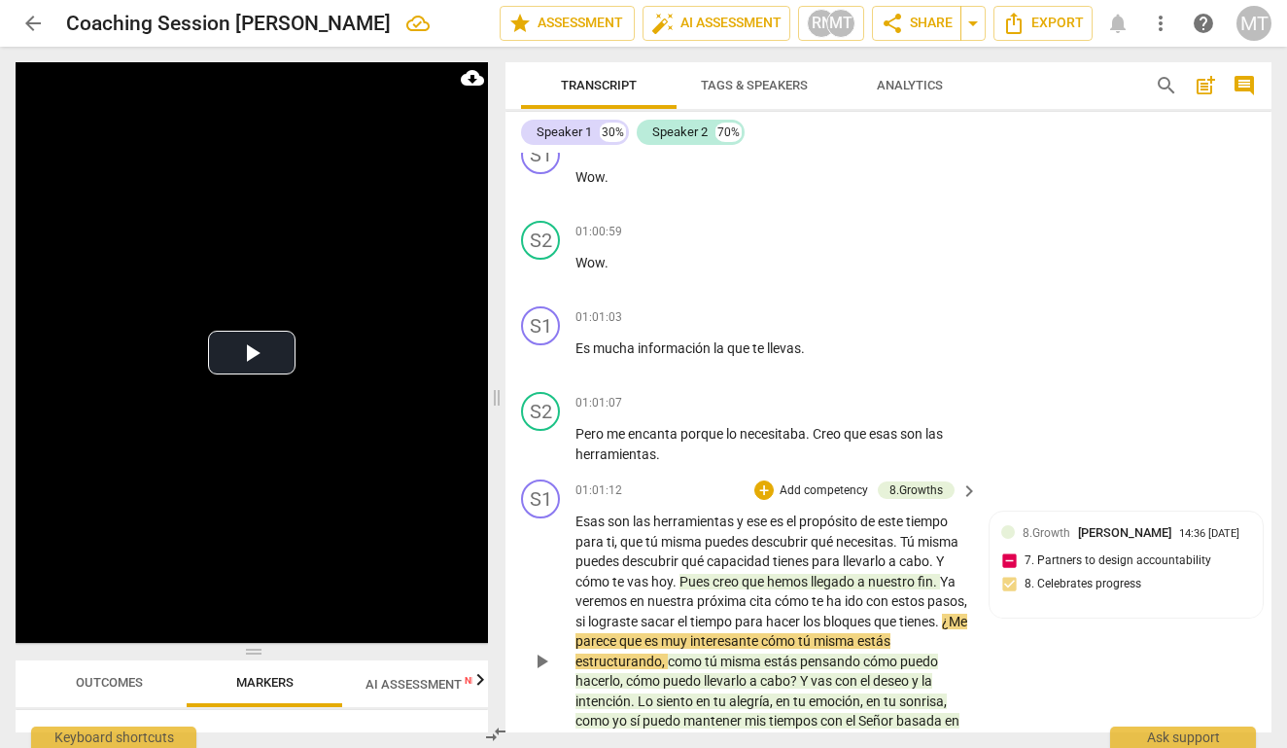
scroll to position [16980, 0]
